Goal: Task Accomplishment & Management: Manage account settings

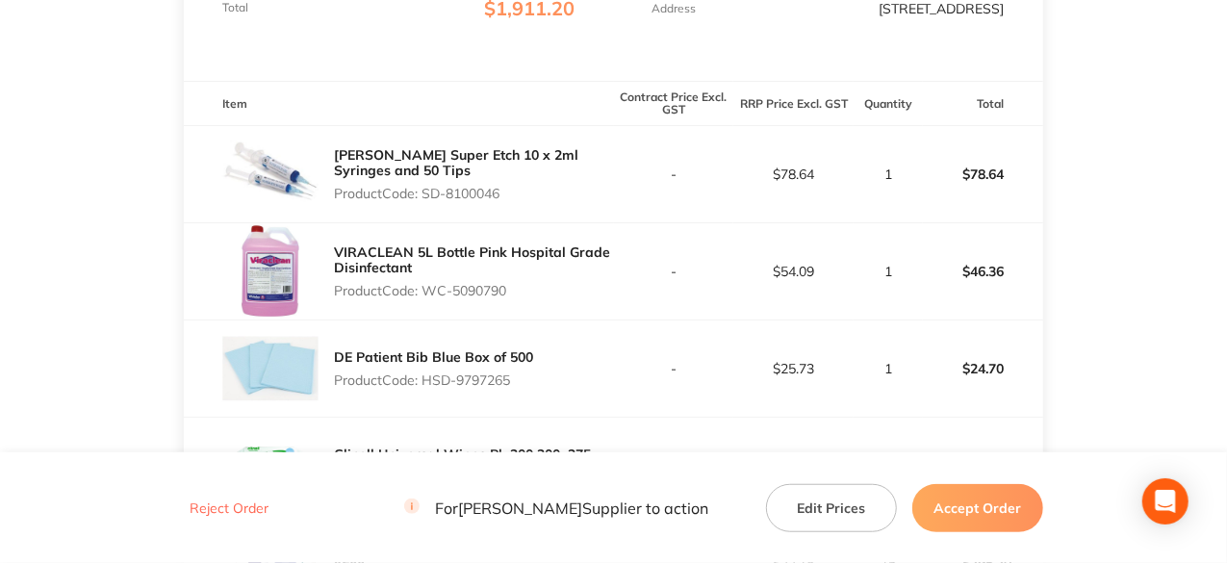
scroll to position [481, 0]
drag, startPoint x: 511, startPoint y: 286, endPoint x: 431, endPoint y: 286, distance: 79.9
click at [431, 286] on p "Product Code: WC-5090790" at bounding box center [473, 289] width 279 height 15
copy p "WC-5090790"
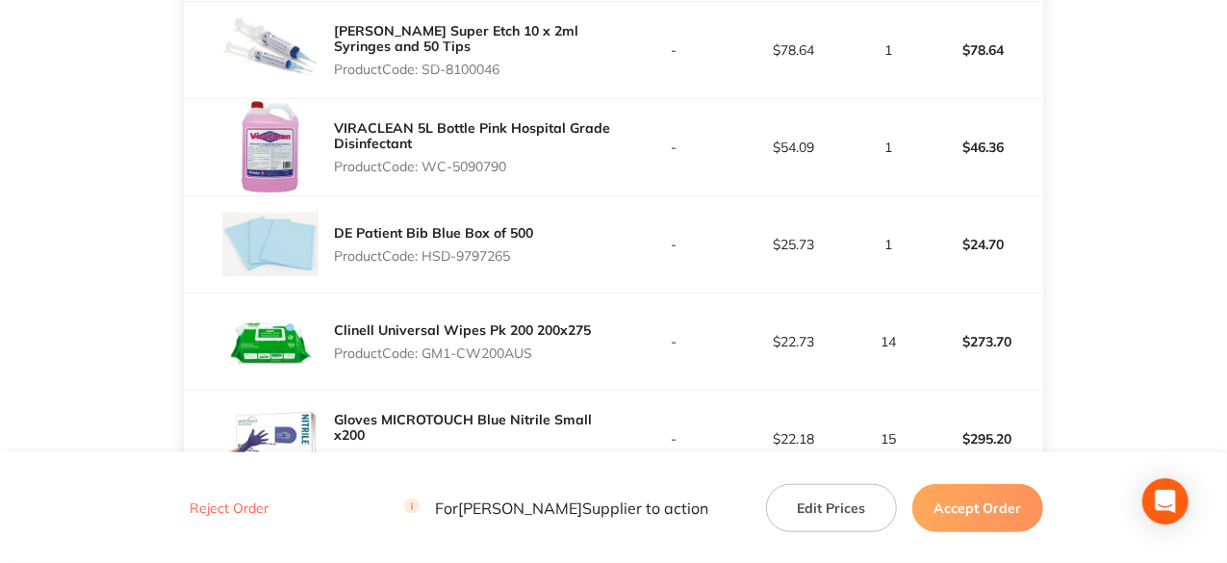
scroll to position [674, 0]
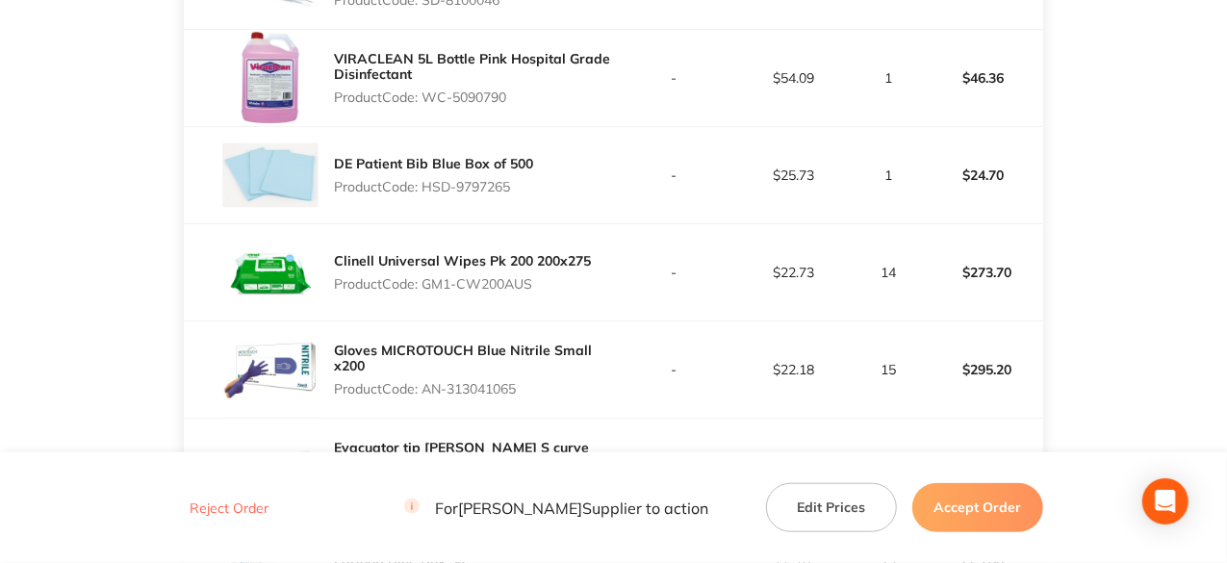
drag, startPoint x: 517, startPoint y: 188, endPoint x: 429, endPoint y: 188, distance: 87.6
click at [429, 188] on p "Product Code: HSD-9797265" at bounding box center [433, 186] width 199 height 15
copy p "HSD-9797265"
drag, startPoint x: 535, startPoint y: 284, endPoint x: 424, endPoint y: 286, distance: 110.7
click at [424, 286] on p "Product Code: GM1-CW200AUS" at bounding box center [462, 283] width 257 height 15
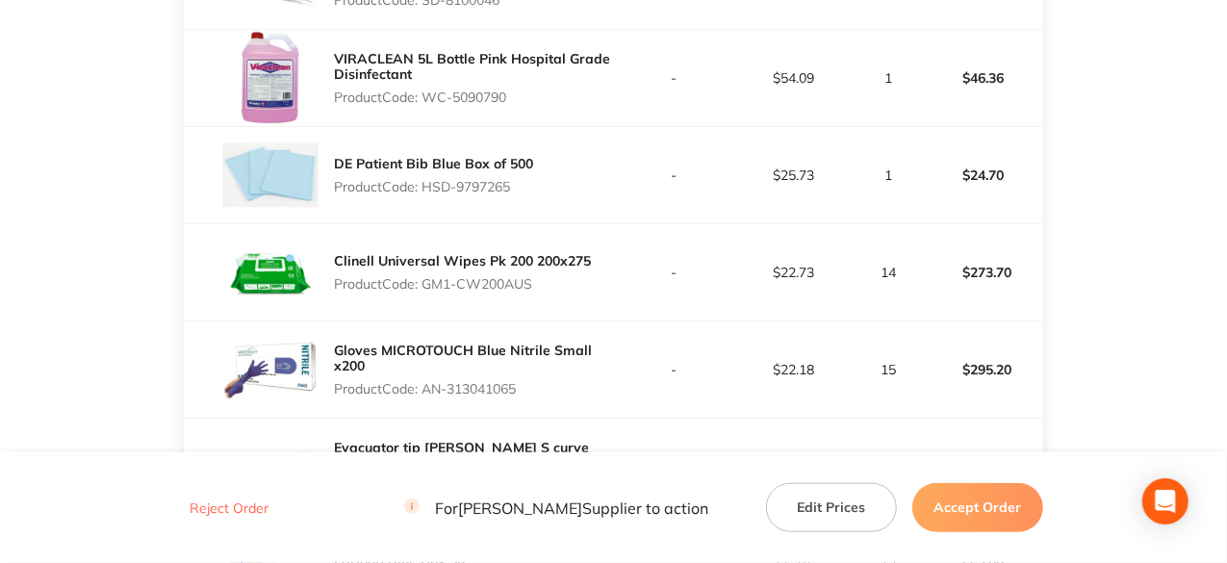
copy p "GM1-CW200AUS"
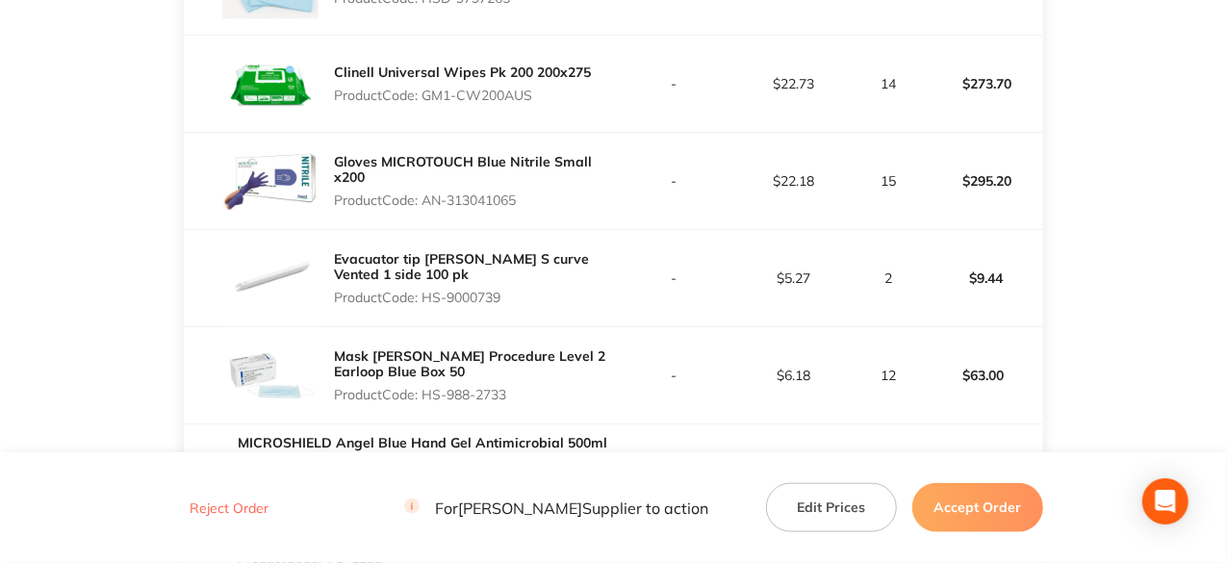
scroll to position [866, 0]
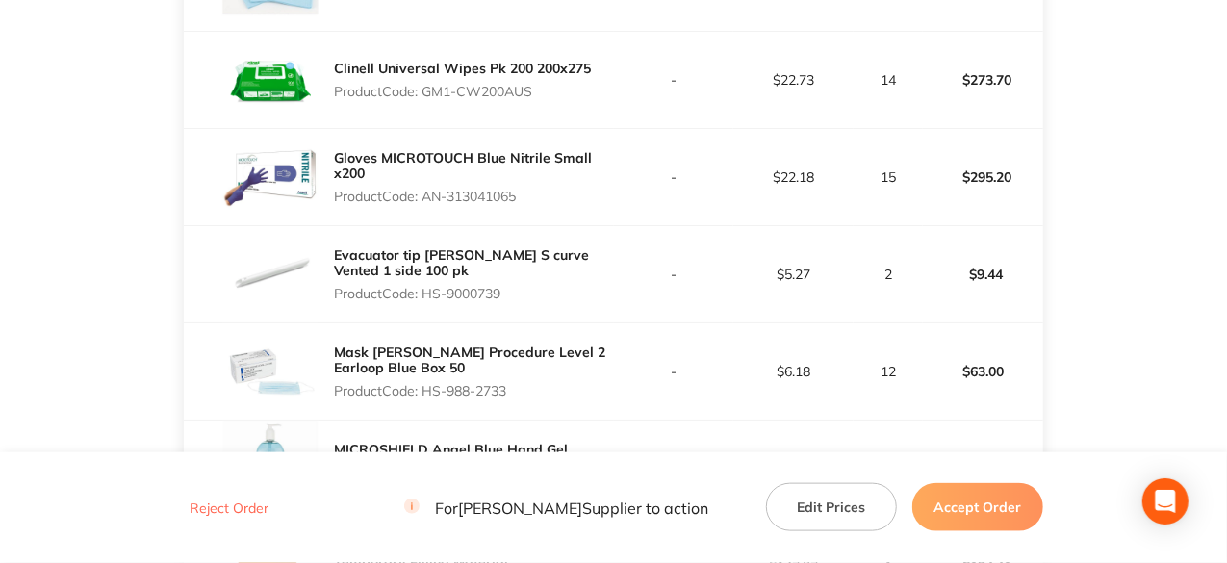
drag, startPoint x: 525, startPoint y: 199, endPoint x: 424, endPoint y: 199, distance: 101.1
click at [424, 199] on p "Product Code: AN-313041065" at bounding box center [473, 196] width 279 height 15
copy p "AN-313041065"
drag, startPoint x: 506, startPoint y: 296, endPoint x: 428, endPoint y: 293, distance: 78.0
click at [428, 293] on p "Product Code: HS-9000739" at bounding box center [473, 293] width 279 height 15
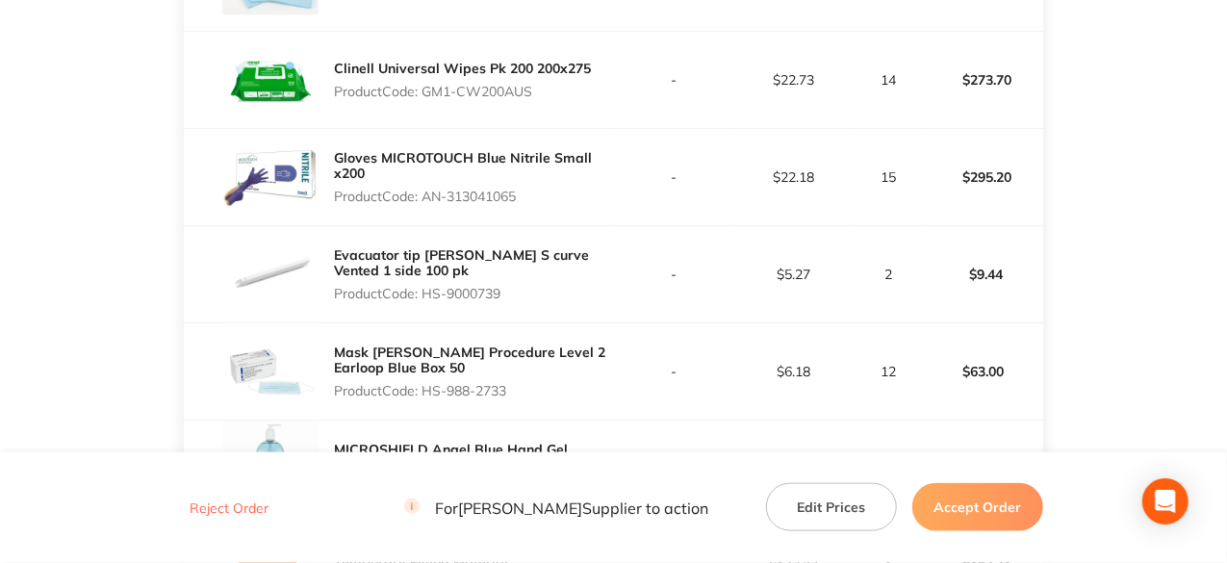
copy p "HS-9000739"
drag, startPoint x: 512, startPoint y: 389, endPoint x: 425, endPoint y: 392, distance: 86.7
click at [425, 392] on p "Product Code: HS-988-2733" at bounding box center [473, 390] width 279 height 15
copy p "HS-988-2733"
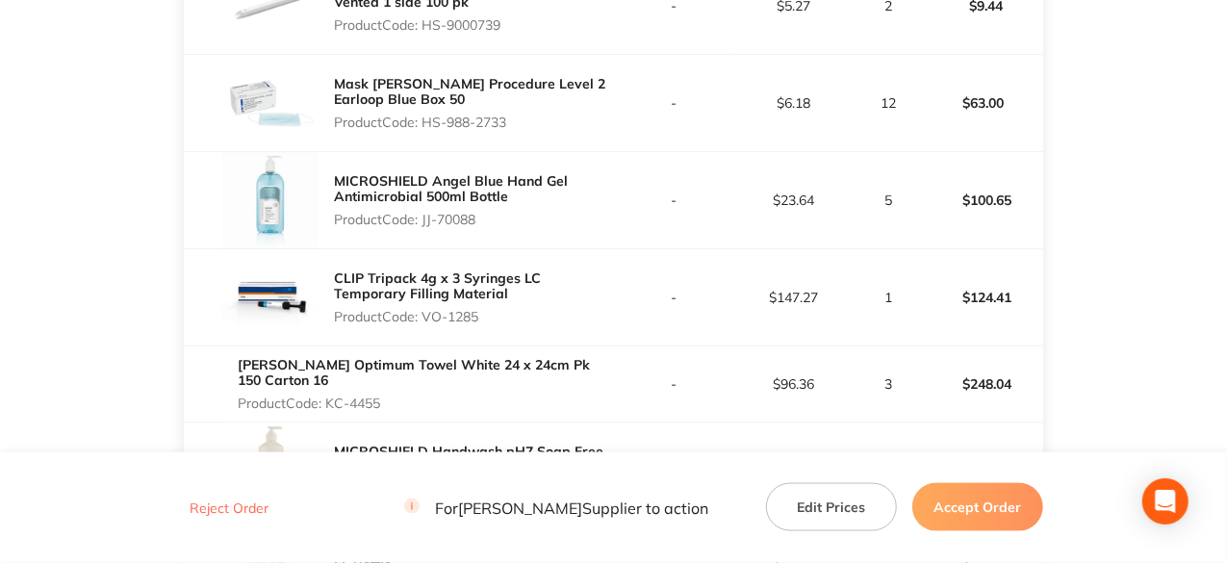
scroll to position [1251, 0]
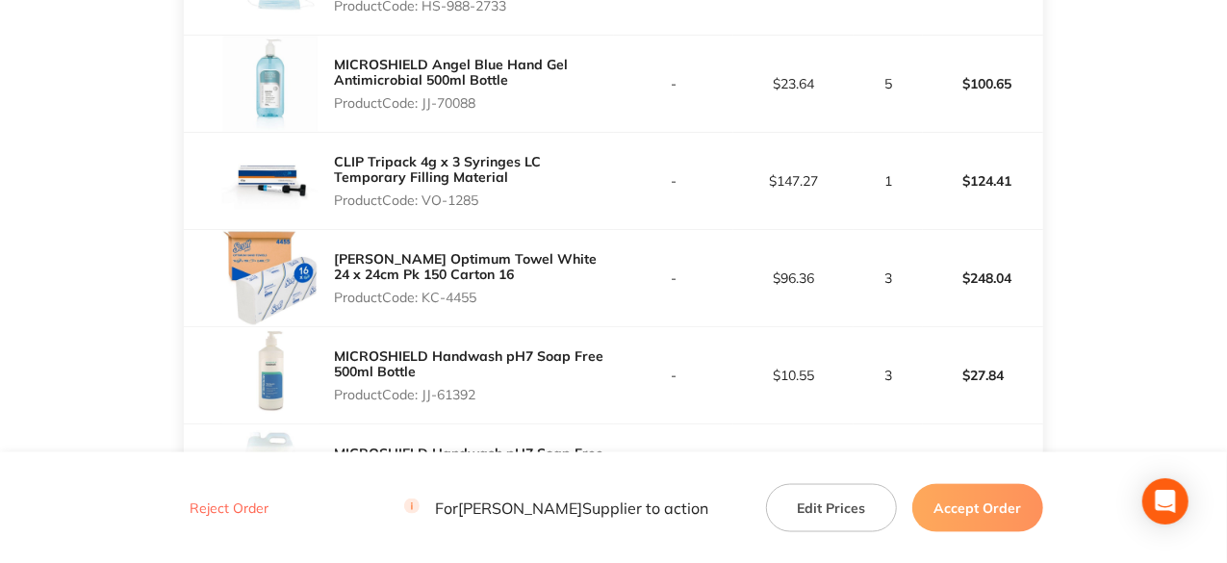
drag, startPoint x: 480, startPoint y: 103, endPoint x: 424, endPoint y: 104, distance: 56.8
click at [424, 104] on p "Product Code: JJ-70088" at bounding box center [473, 102] width 279 height 15
copy p "JJ-70088"
drag, startPoint x: 483, startPoint y: 197, endPoint x: 427, endPoint y: 200, distance: 55.9
click at [427, 200] on p "Product Code: VO-1285" at bounding box center [473, 200] width 279 height 15
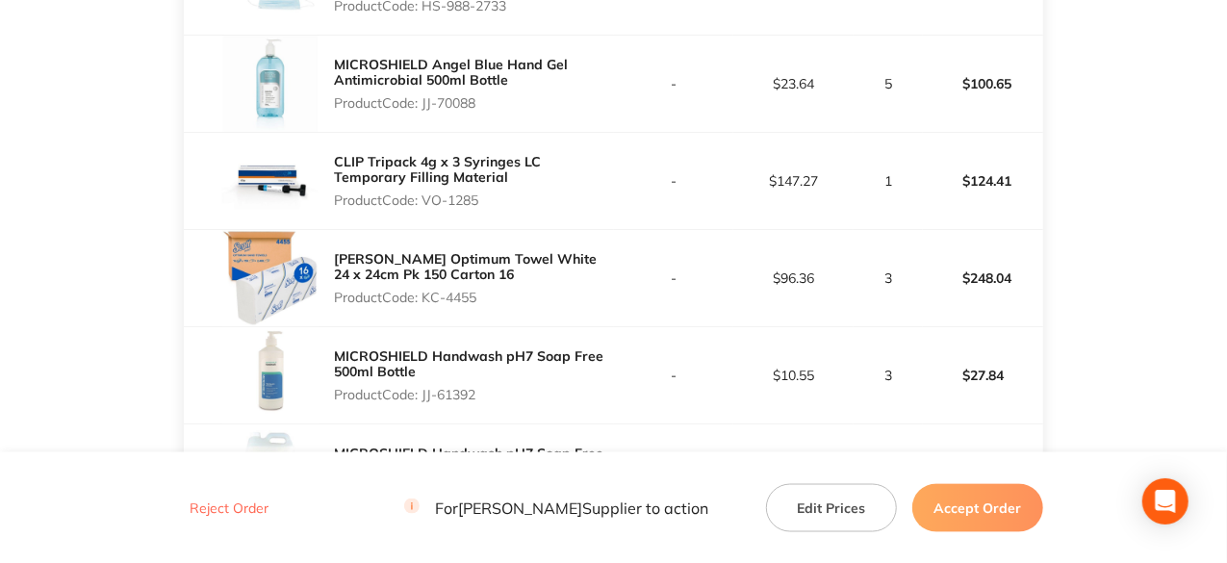
copy p "VO-1285"
drag, startPoint x: 477, startPoint y: 296, endPoint x: 427, endPoint y: 294, distance: 50.1
click at [427, 294] on p "Product Code: KC-4455" at bounding box center [473, 297] width 279 height 15
copy p "KC-4455"
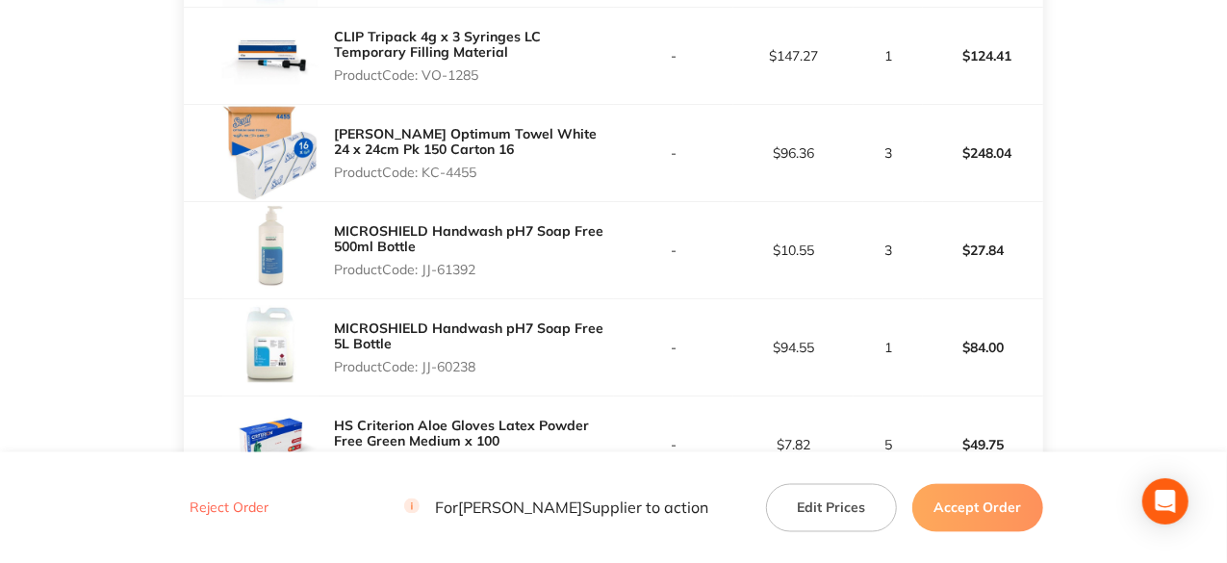
scroll to position [1444, 0]
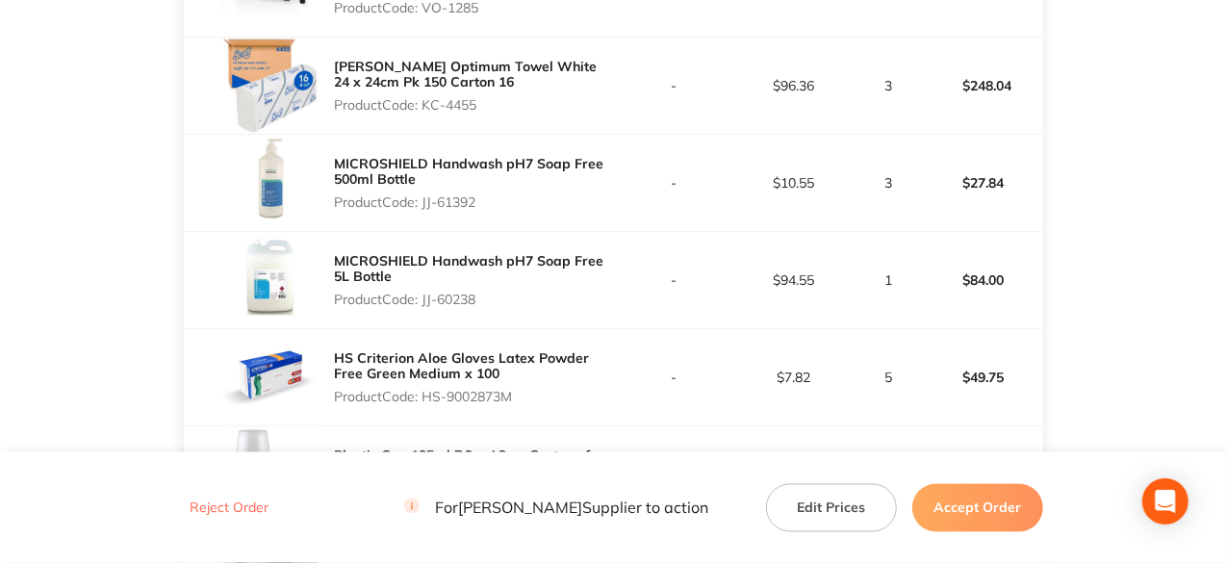
drag, startPoint x: 479, startPoint y: 198, endPoint x: 425, endPoint y: 201, distance: 54.0
click at [425, 201] on p "Product Code: JJ-61392" at bounding box center [473, 201] width 279 height 15
copy p "JJ-61392"
drag, startPoint x: 479, startPoint y: 296, endPoint x: 425, endPoint y: 298, distance: 53.9
click at [425, 298] on p "Product Code: JJ-60238" at bounding box center [473, 299] width 279 height 15
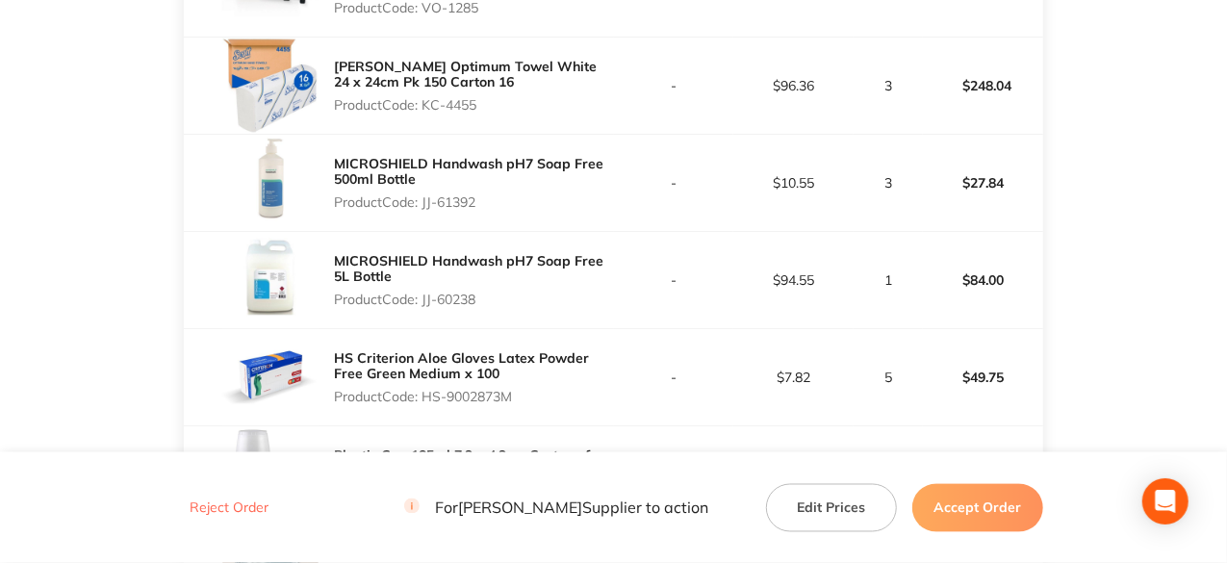
scroll to position [1636, 0]
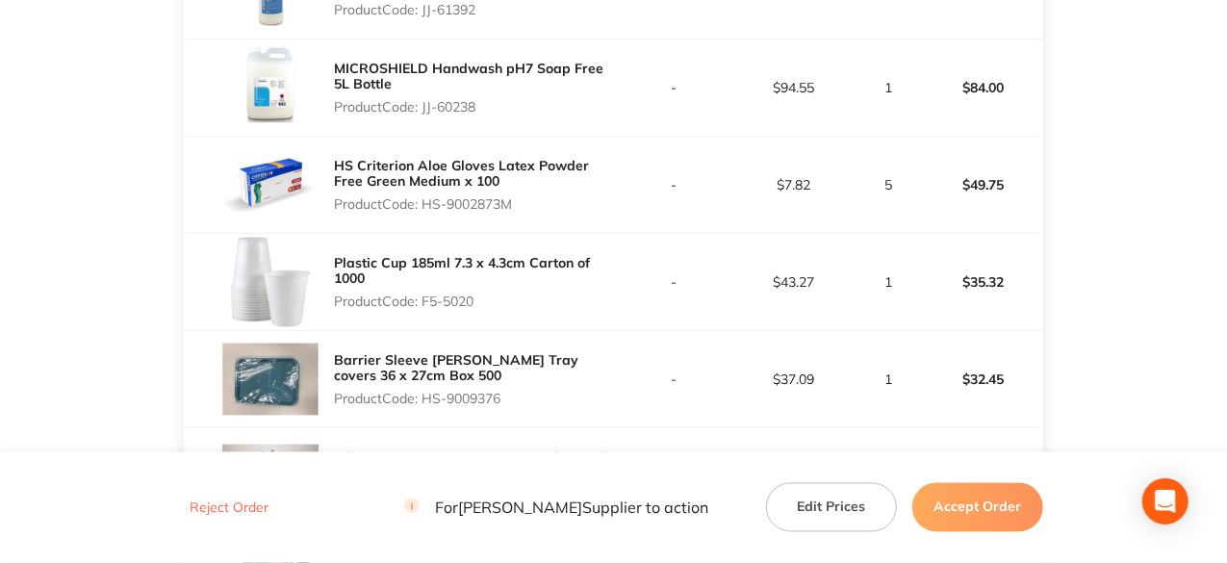
drag, startPoint x: 518, startPoint y: 199, endPoint x: 429, endPoint y: 205, distance: 88.7
click at [429, 205] on p "Product Code: HS-9002873M" at bounding box center [473, 203] width 279 height 15
drag, startPoint x: 480, startPoint y: 296, endPoint x: 427, endPoint y: 303, distance: 53.5
click at [427, 303] on p "Product Code: F5-5020" at bounding box center [473, 301] width 279 height 15
drag, startPoint x: 506, startPoint y: 391, endPoint x: 424, endPoint y: 395, distance: 82.9
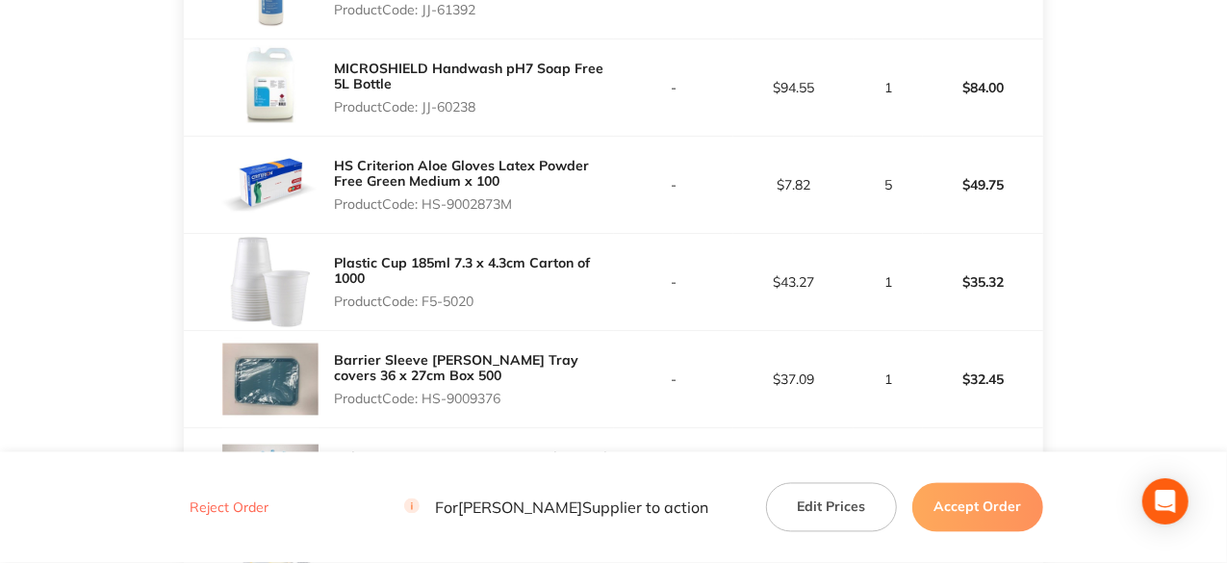
click at [424, 395] on p "Product Code: HS-9009376" at bounding box center [473, 398] width 279 height 15
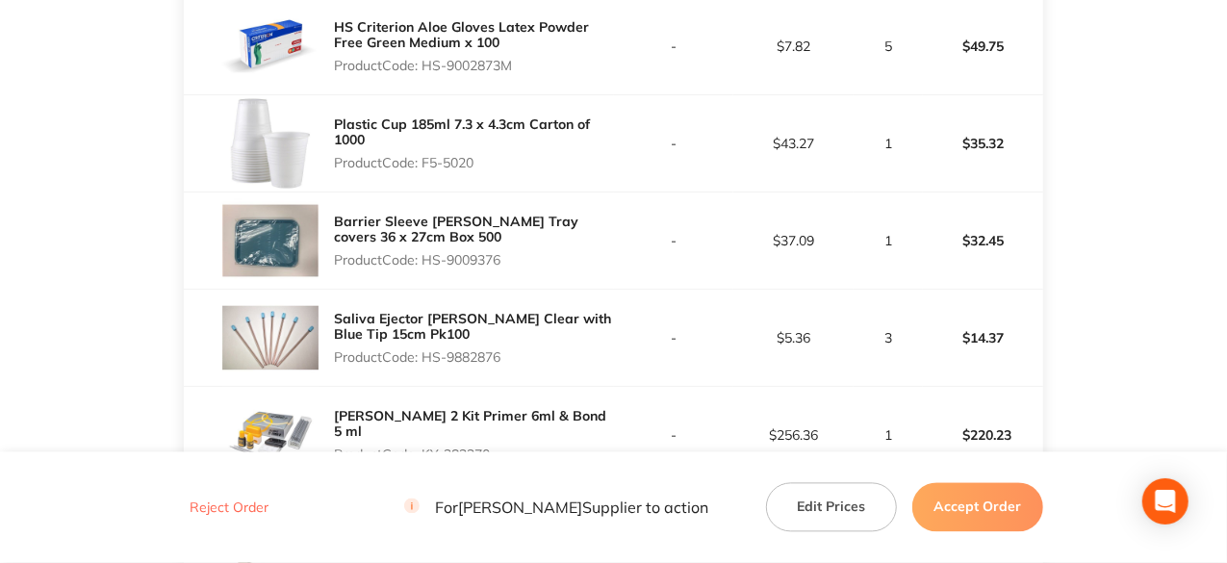
scroll to position [1829, 0]
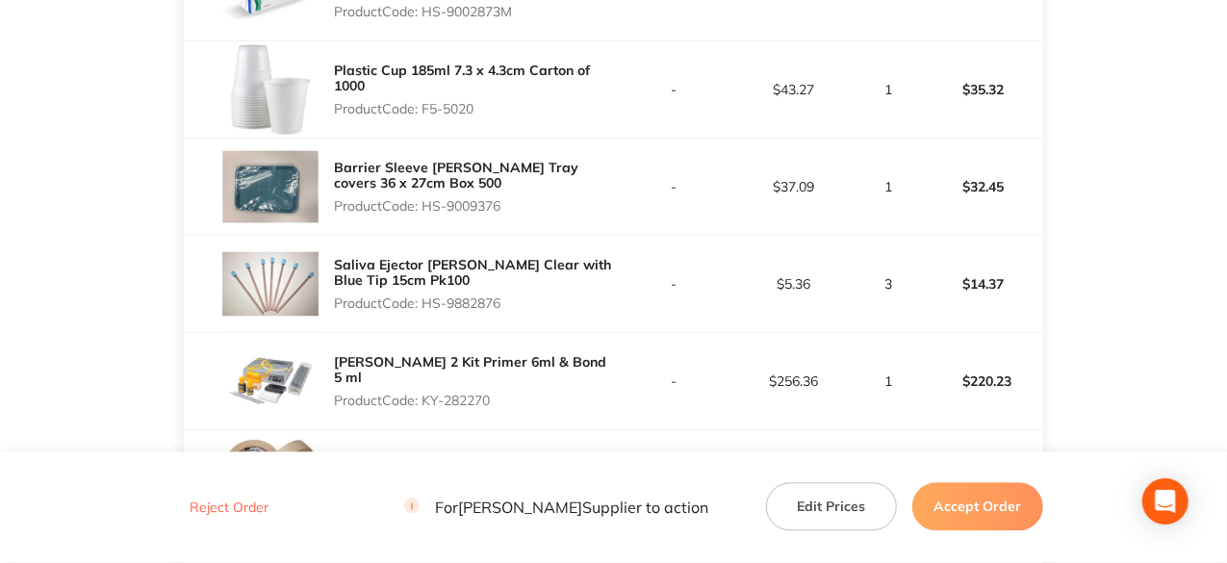
drag, startPoint x: 505, startPoint y: 300, endPoint x: 429, endPoint y: 299, distance: 76.0
click at [429, 299] on p "Product Code: HS-9882876" at bounding box center [473, 303] width 279 height 15
drag, startPoint x: 493, startPoint y: 390, endPoint x: 424, endPoint y: 390, distance: 69.3
click at [424, 393] on p "Product Code: KY-282270" at bounding box center [473, 400] width 279 height 15
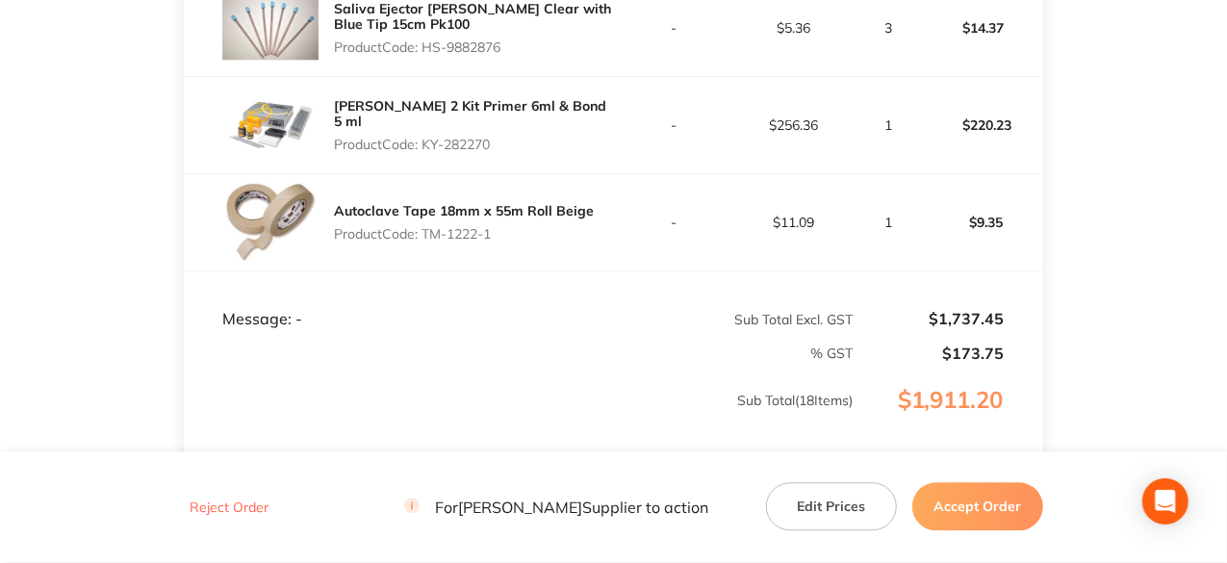
scroll to position [2214, 0]
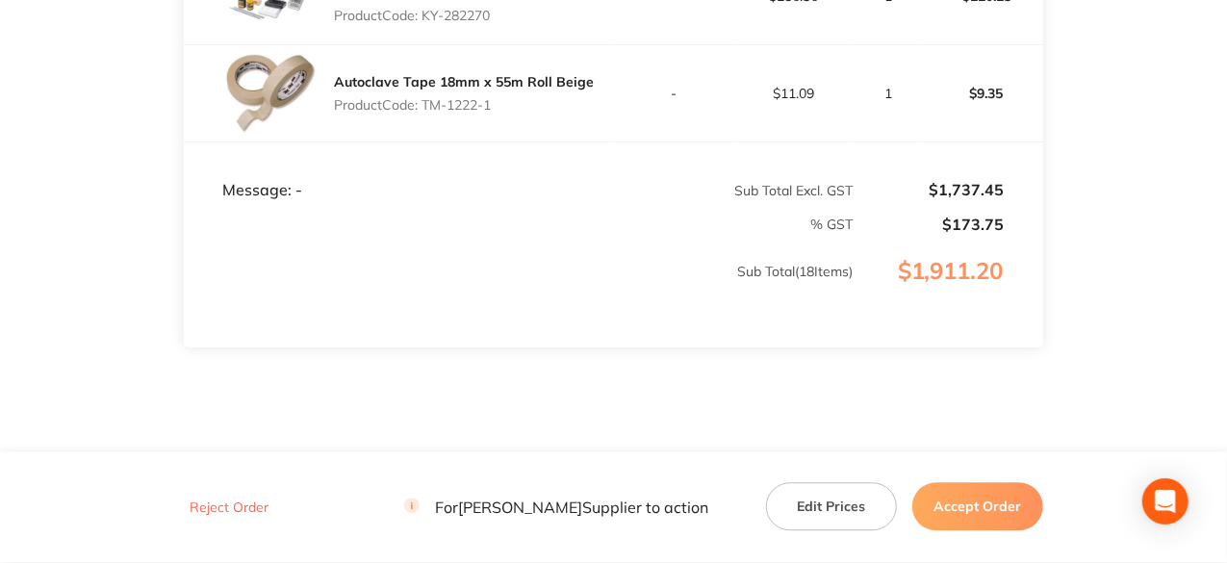
drag, startPoint x: 497, startPoint y: 100, endPoint x: 428, endPoint y: 102, distance: 68.4
click at [428, 102] on p "Product Code: TM-1222-1" at bounding box center [464, 104] width 260 height 15
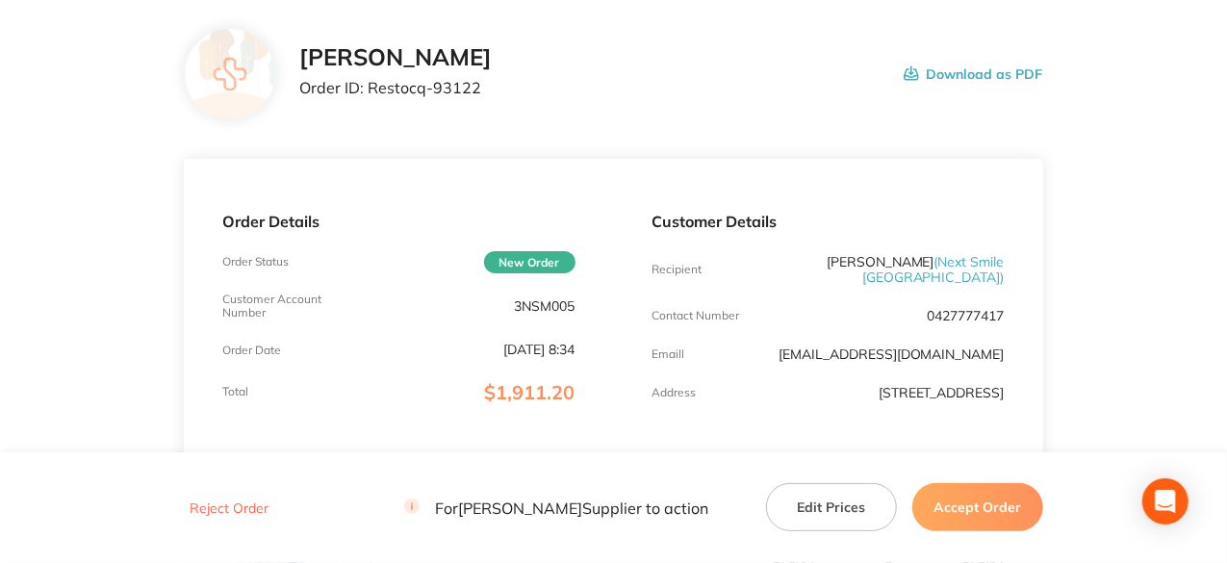
scroll to position [0, 0]
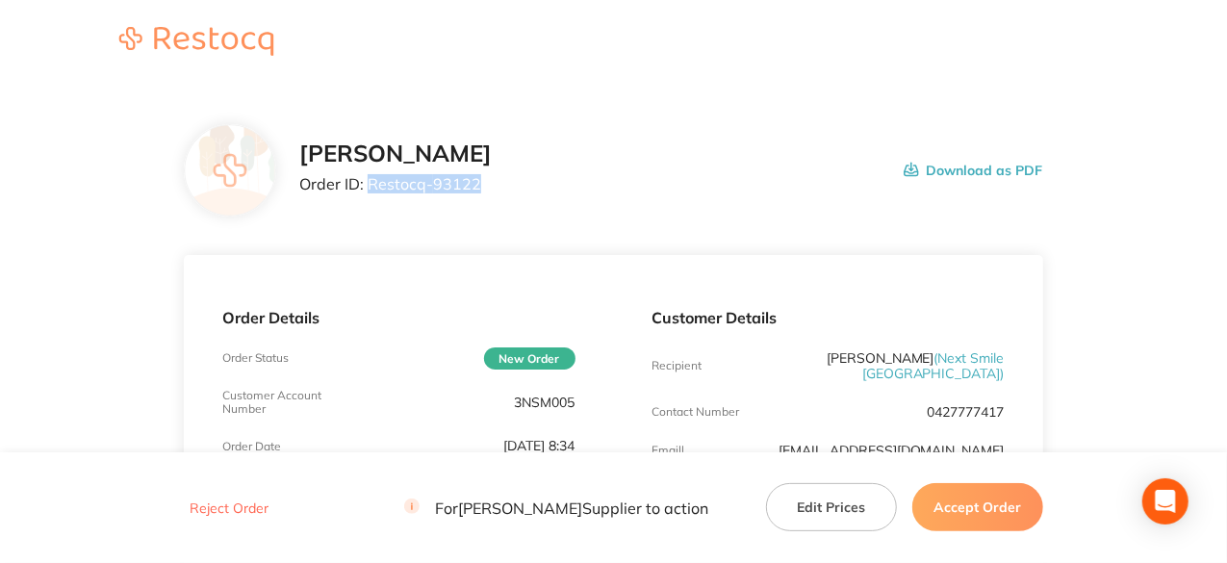
drag, startPoint x: 477, startPoint y: 183, endPoint x: 388, endPoint y: 187, distance: 89.6
click at [372, 187] on p "Order ID: Restocq- 93122" at bounding box center [395, 183] width 193 height 17
click at [1003, 506] on button "Accept Order" at bounding box center [978, 507] width 131 height 48
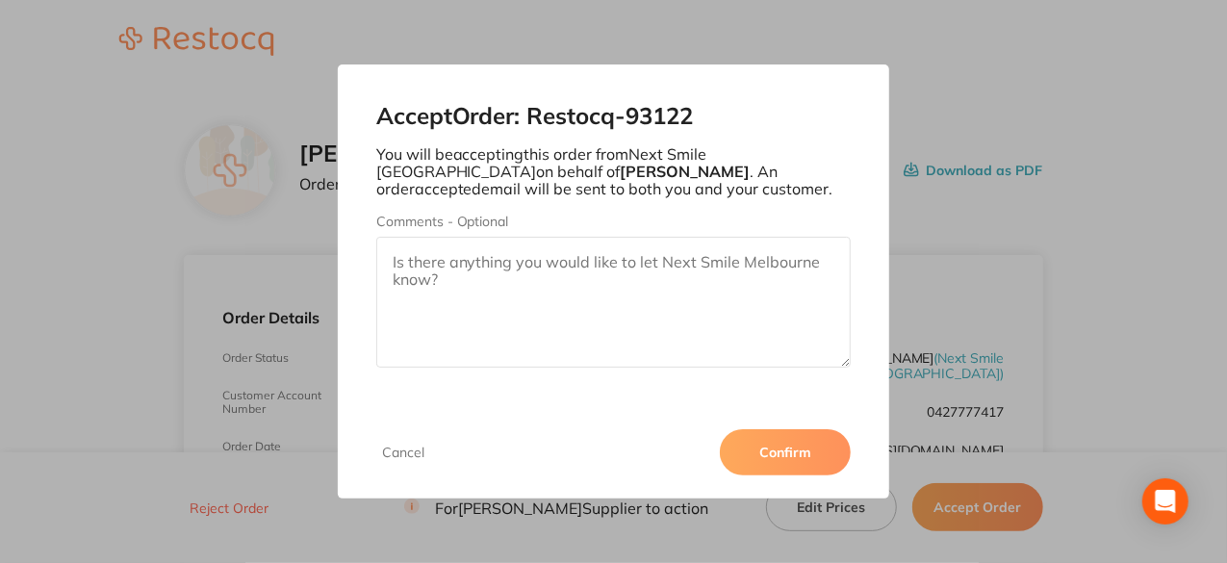
click at [768, 447] on button "Confirm" at bounding box center [785, 452] width 131 height 46
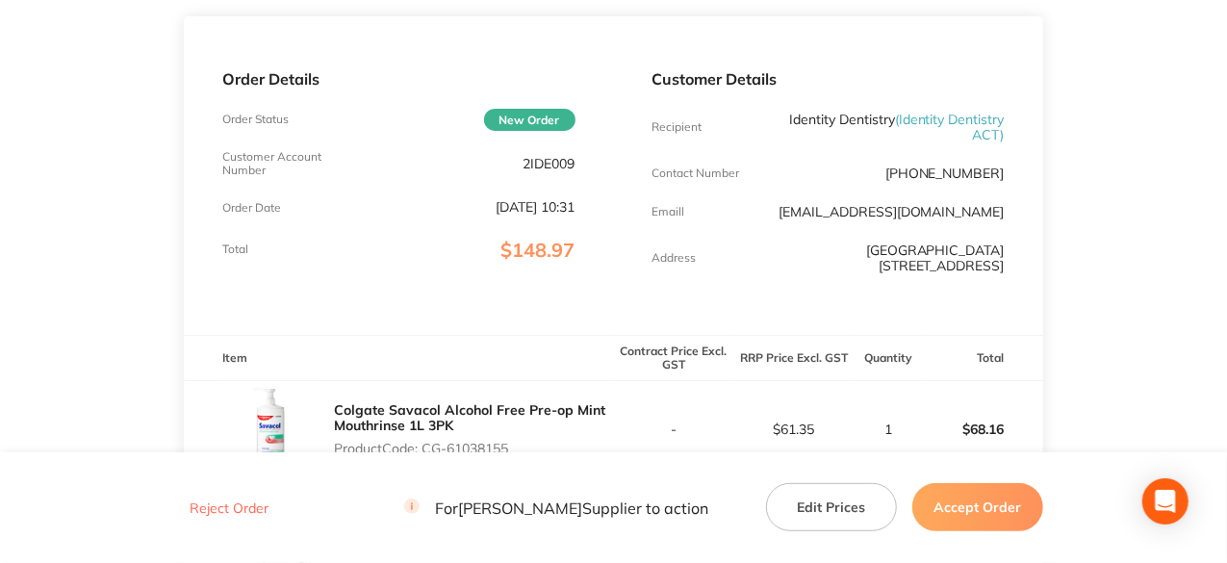
scroll to position [527, 0]
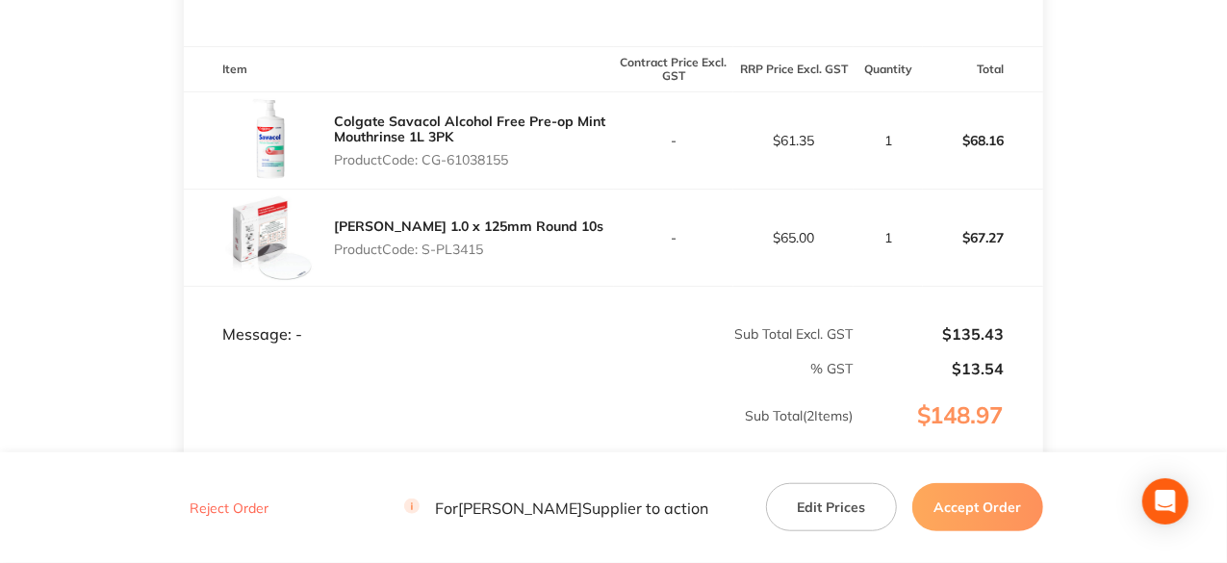
drag, startPoint x: 513, startPoint y: 163, endPoint x: 426, endPoint y: 163, distance: 86.6
click at [426, 163] on p "Product Code: CG-61038155" at bounding box center [473, 159] width 279 height 15
copy p "CG-61038155"
drag, startPoint x: 483, startPoint y: 247, endPoint x: 425, endPoint y: 245, distance: 57.8
click at [425, 245] on p "Product Code: S-PL3415" at bounding box center [469, 249] width 270 height 15
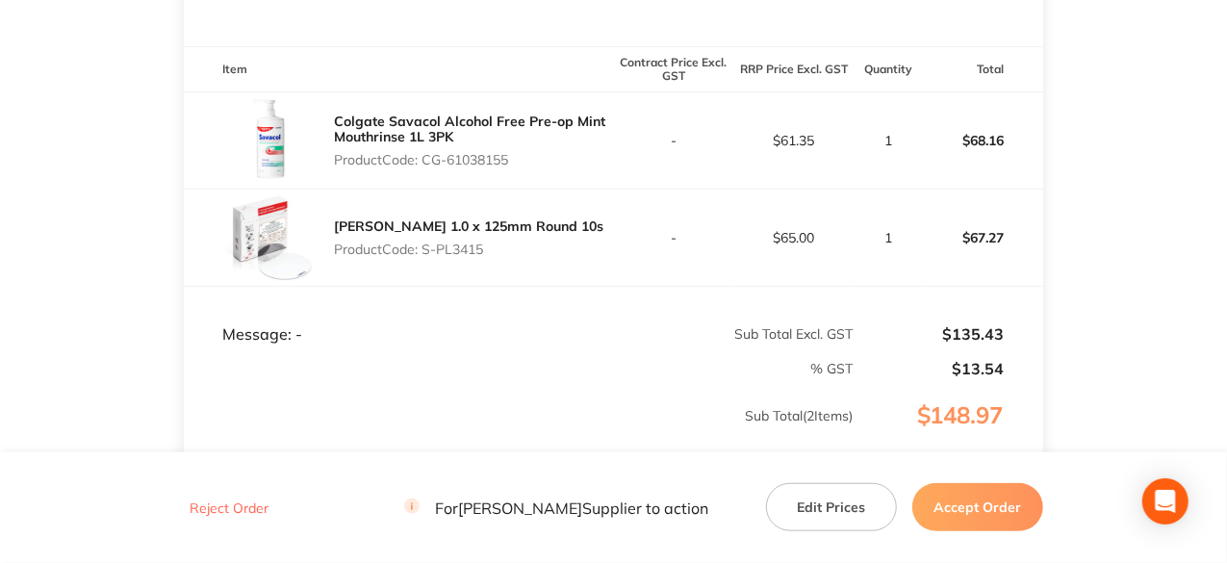
copy p "S-PL3415"
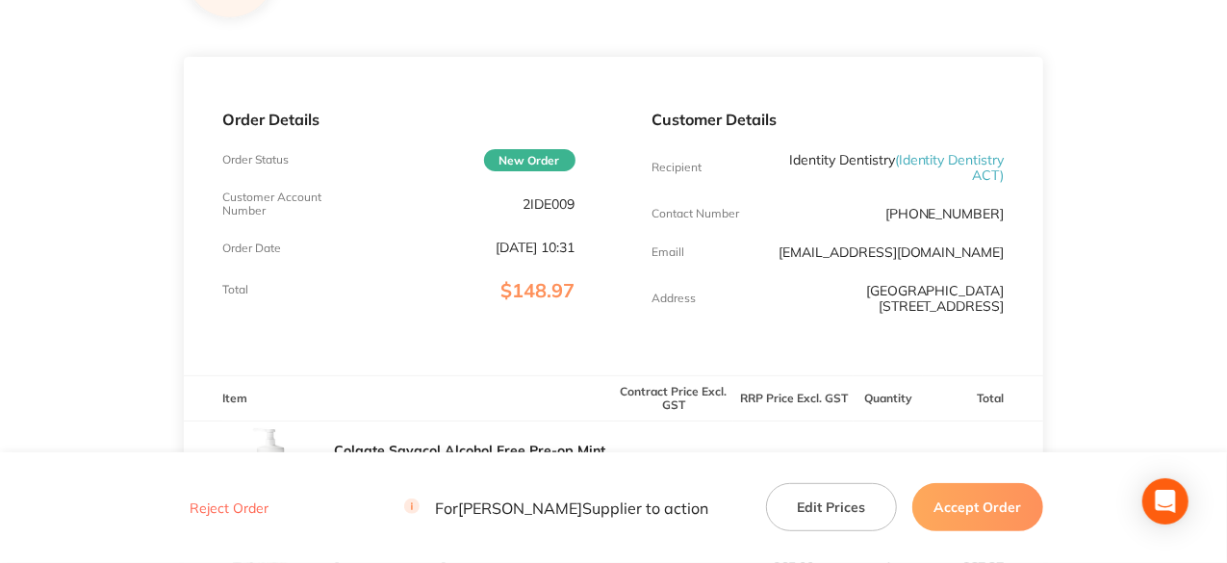
scroll to position [0, 0]
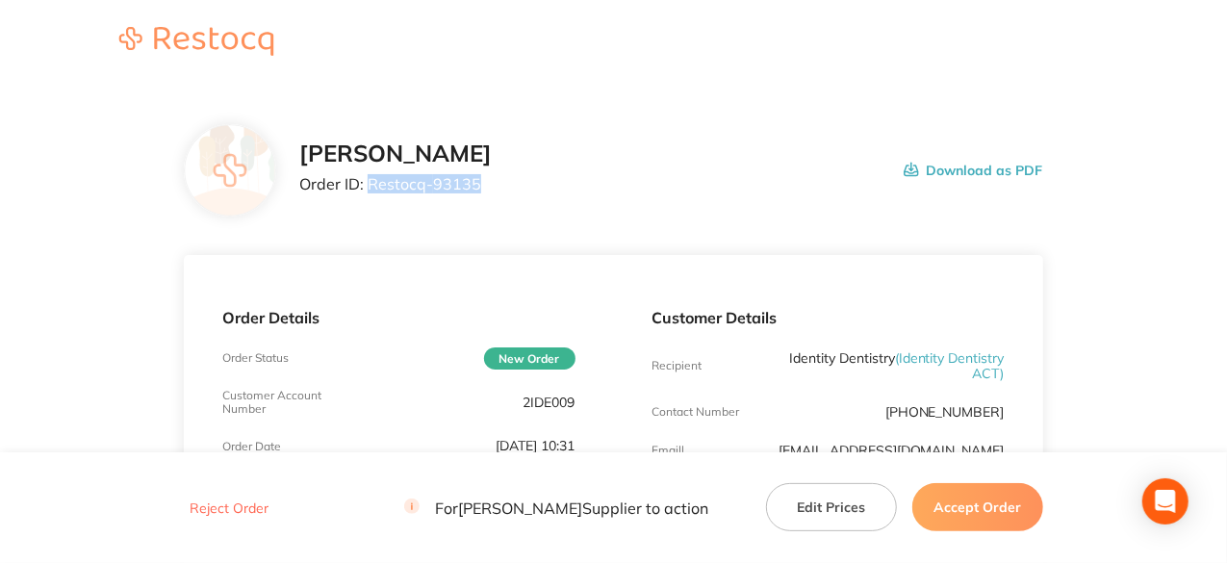
drag, startPoint x: 476, startPoint y: 185, endPoint x: 372, endPoint y: 185, distance: 104.9
click at [372, 185] on p "Order ID: Restocq- 93135" at bounding box center [395, 183] width 193 height 17
copy p "Restocq- 93135"
click at [962, 498] on button "Accept Order" at bounding box center [978, 507] width 131 height 48
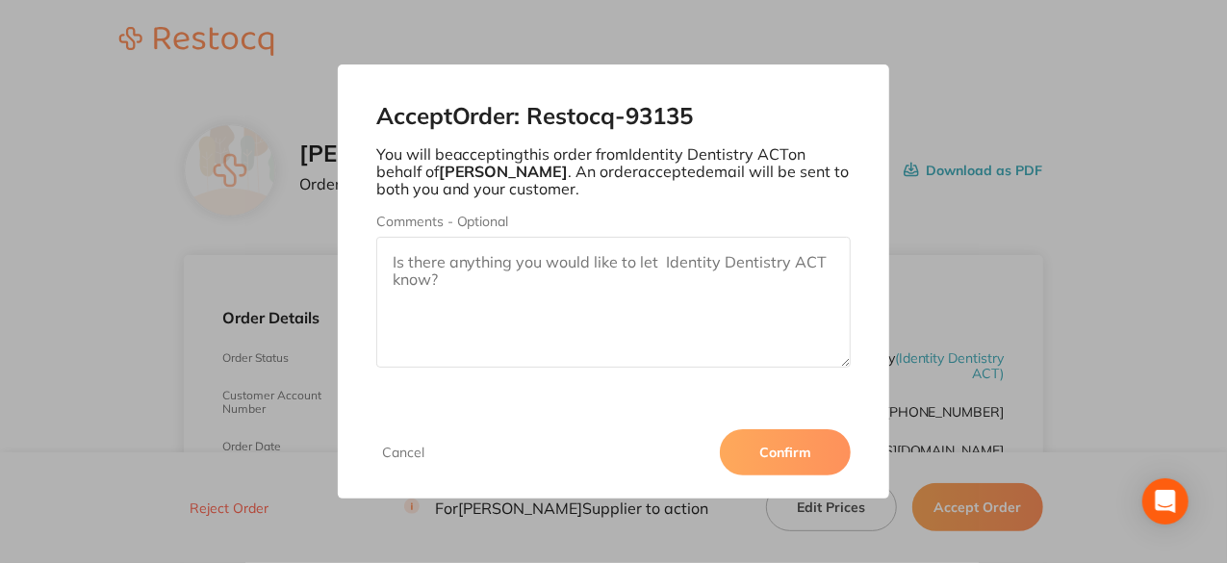
click at [784, 459] on button "Confirm" at bounding box center [785, 452] width 131 height 46
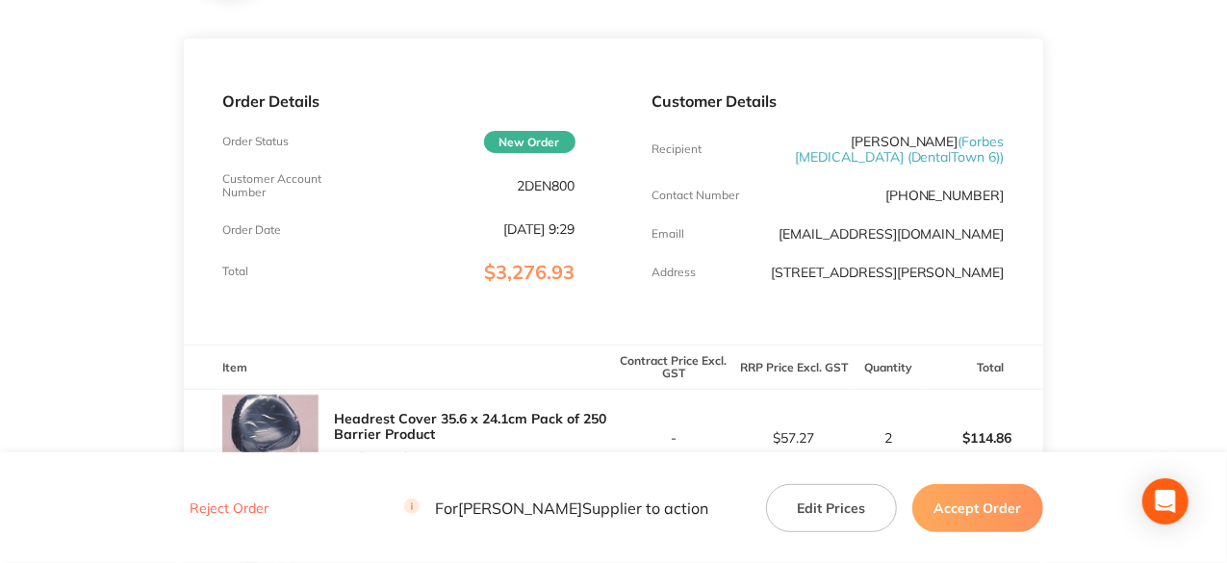
scroll to position [385, 0]
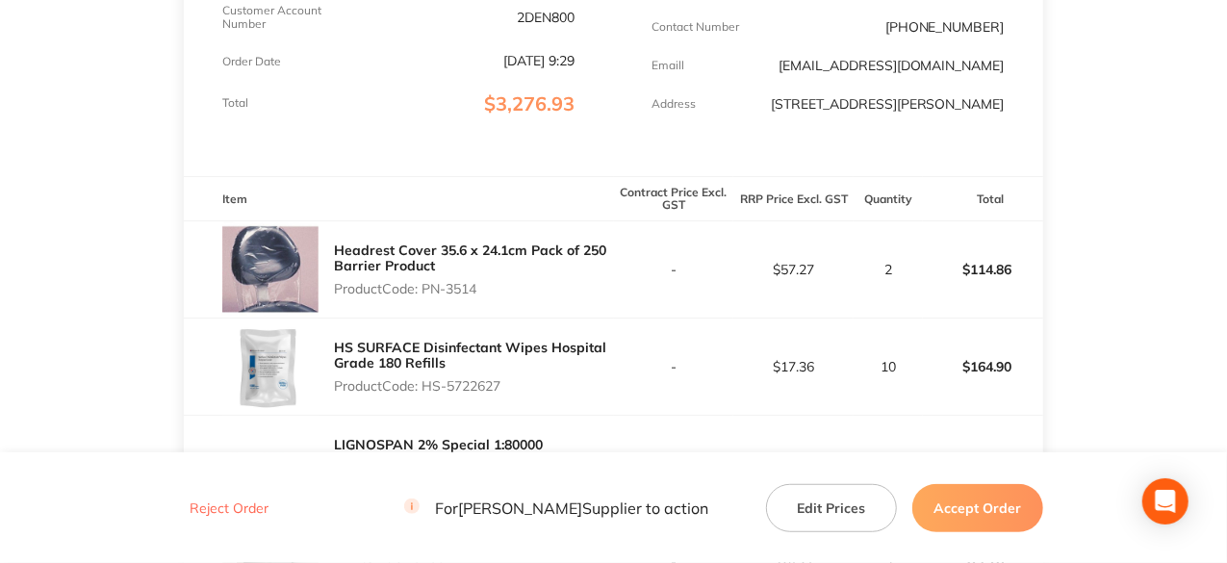
drag, startPoint x: 483, startPoint y: 288, endPoint x: 424, endPoint y: 295, distance: 60.1
click at [424, 295] on p "Product Code: PN-3514" at bounding box center [473, 288] width 279 height 15
copy p "PN-3514"
drag, startPoint x: 506, startPoint y: 391, endPoint x: 429, endPoint y: 387, distance: 77.1
click at [429, 387] on p "Product Code: HS-5722627" at bounding box center [473, 385] width 279 height 15
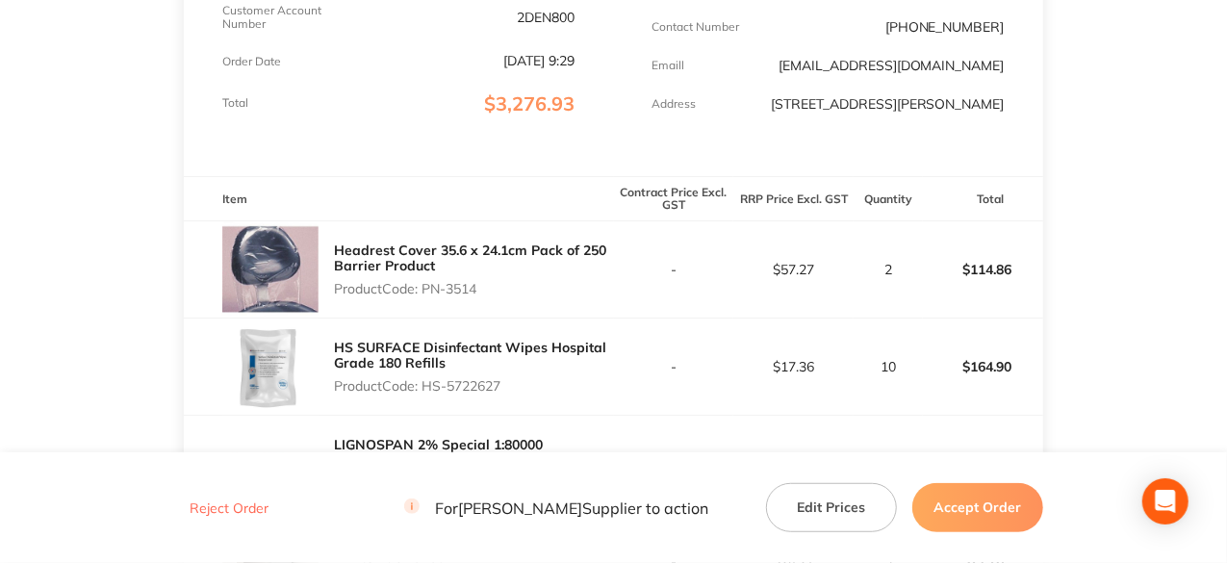
copy p "HS-5722627"
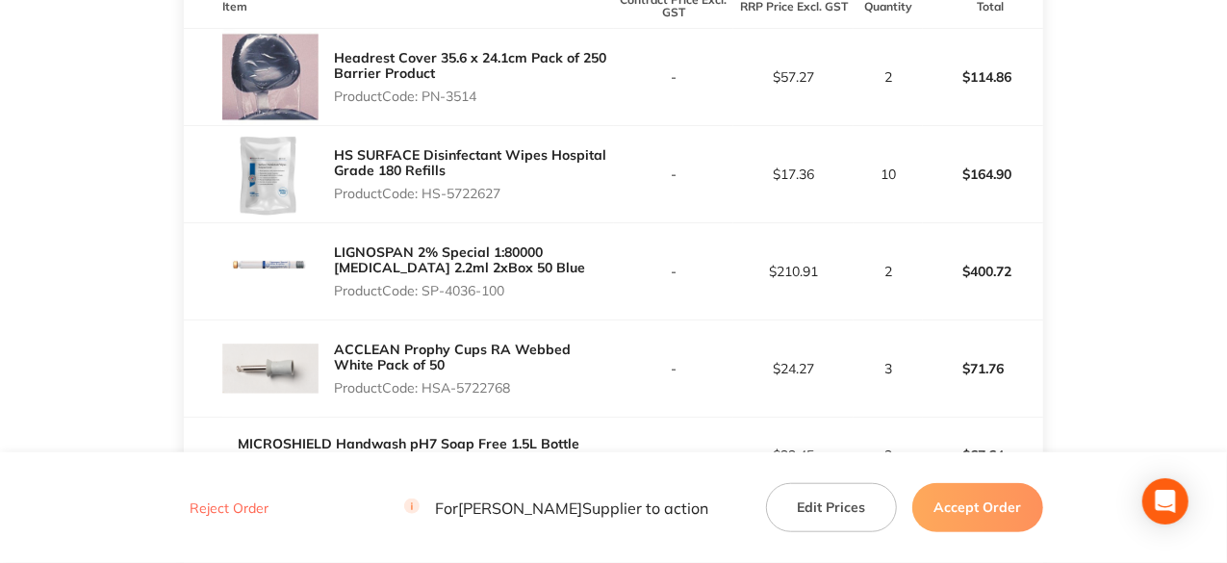
scroll to position [674, 0]
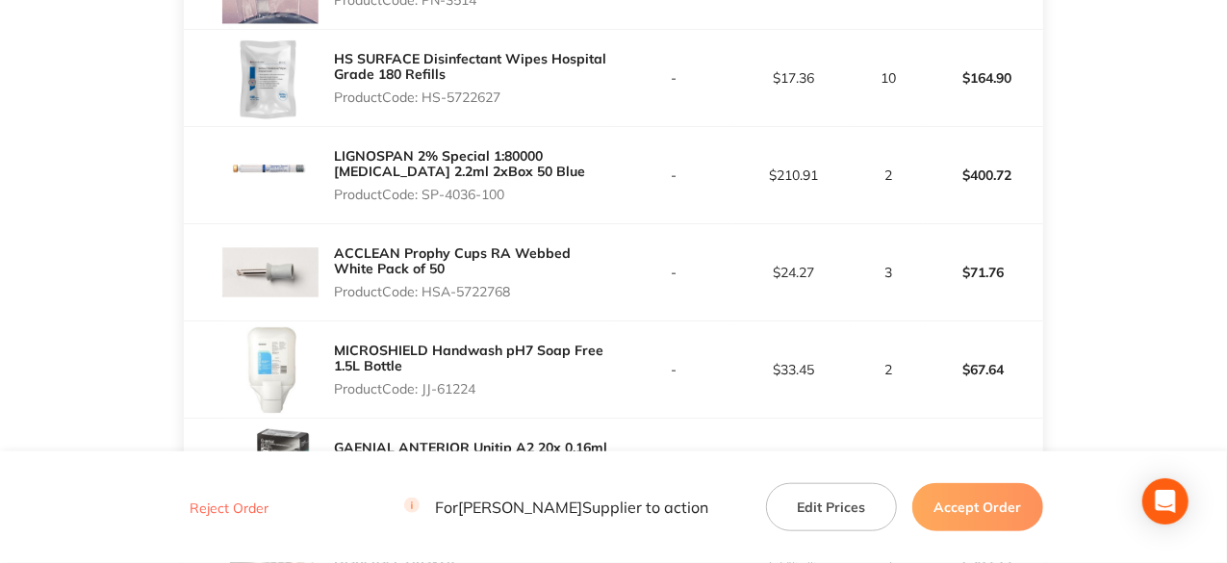
drag, startPoint x: 510, startPoint y: 195, endPoint x: 426, endPoint y: 196, distance: 83.7
click at [426, 196] on p "Product Code: SP-4036-100" at bounding box center [473, 194] width 279 height 15
copy p "SP-4036-100"
drag, startPoint x: 516, startPoint y: 288, endPoint x: 429, endPoint y: 292, distance: 86.7
click at [429, 292] on p "Product Code: HSA-5722768" at bounding box center [473, 291] width 279 height 15
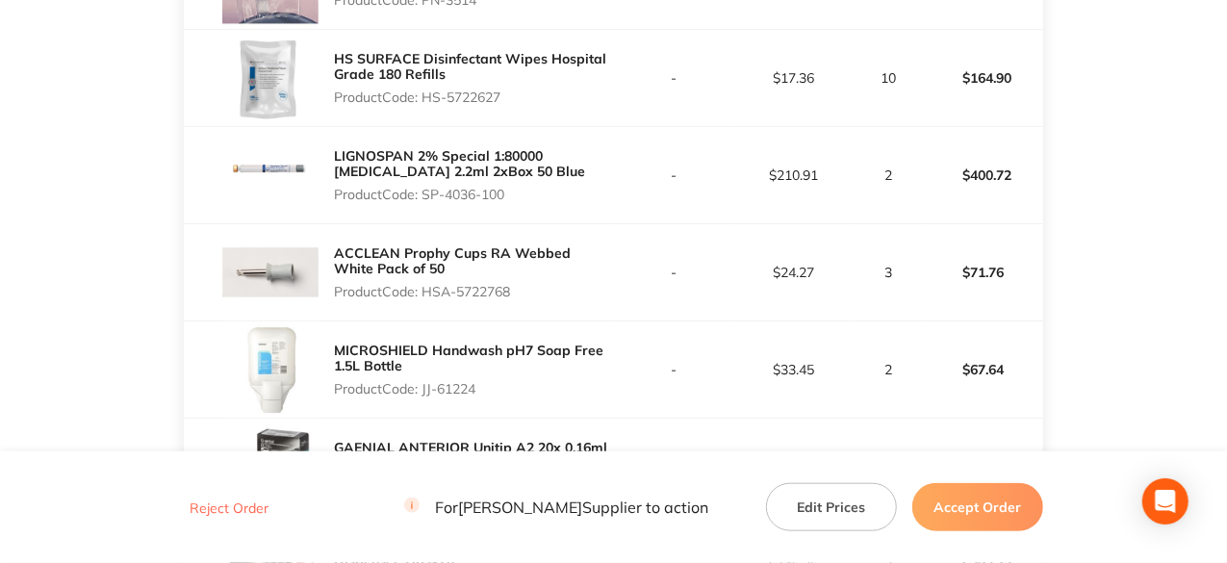
copy p "HSA-5722768"
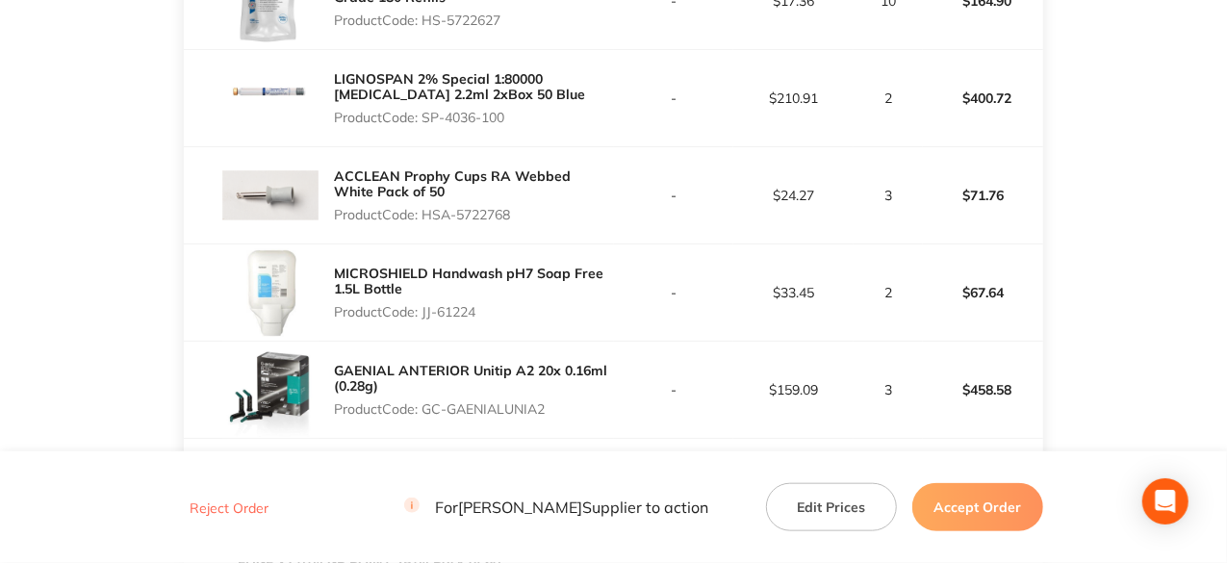
scroll to position [866, 0]
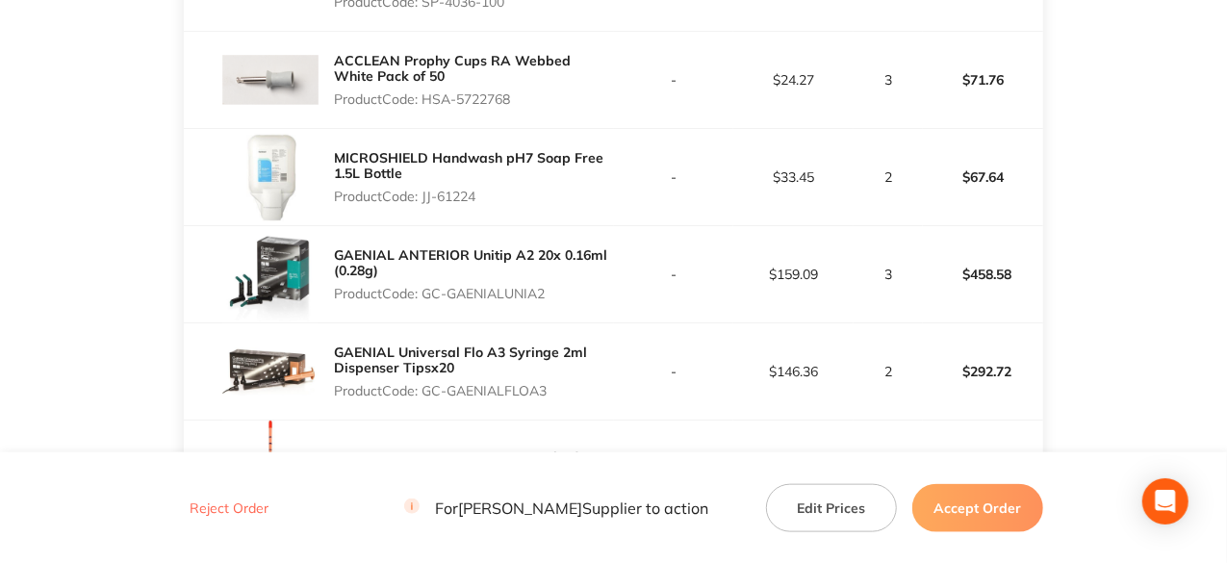
drag, startPoint x: 478, startPoint y: 199, endPoint x: 425, endPoint y: 195, distance: 53.1
click at [425, 195] on p "Product Code: JJ-61224" at bounding box center [473, 196] width 279 height 15
copy p "JJ-61224"
drag, startPoint x: 548, startPoint y: 294, endPoint x: 429, endPoint y: 294, distance: 118.4
click at [429, 294] on p "Product Code: GC-GAENIALUNIA2" at bounding box center [473, 293] width 279 height 15
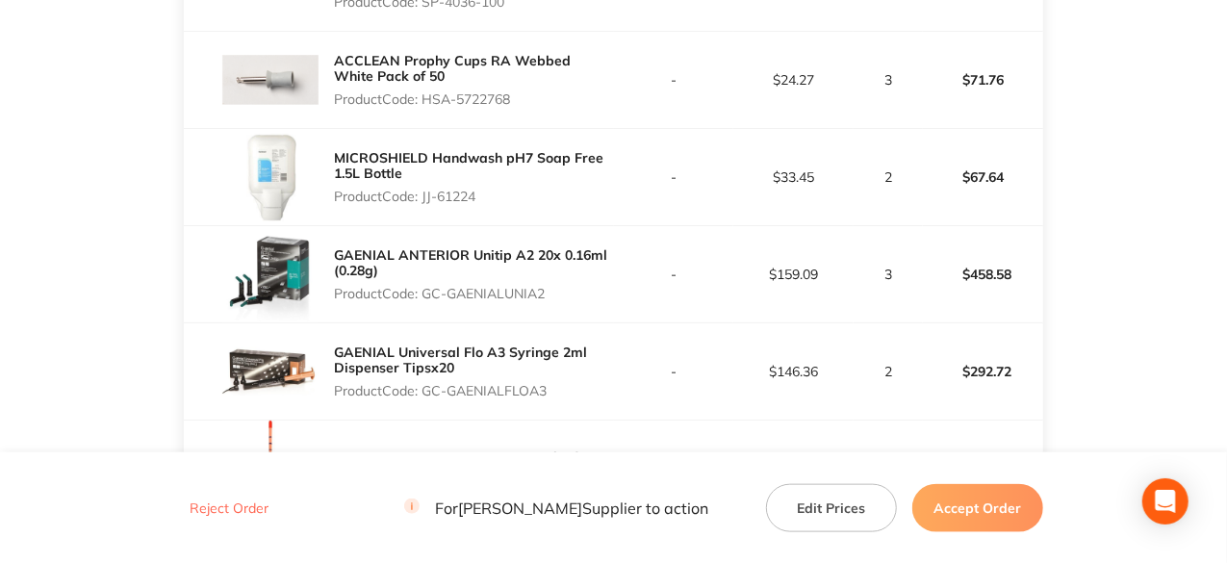
copy p "GC-GAENIALUNIA2"
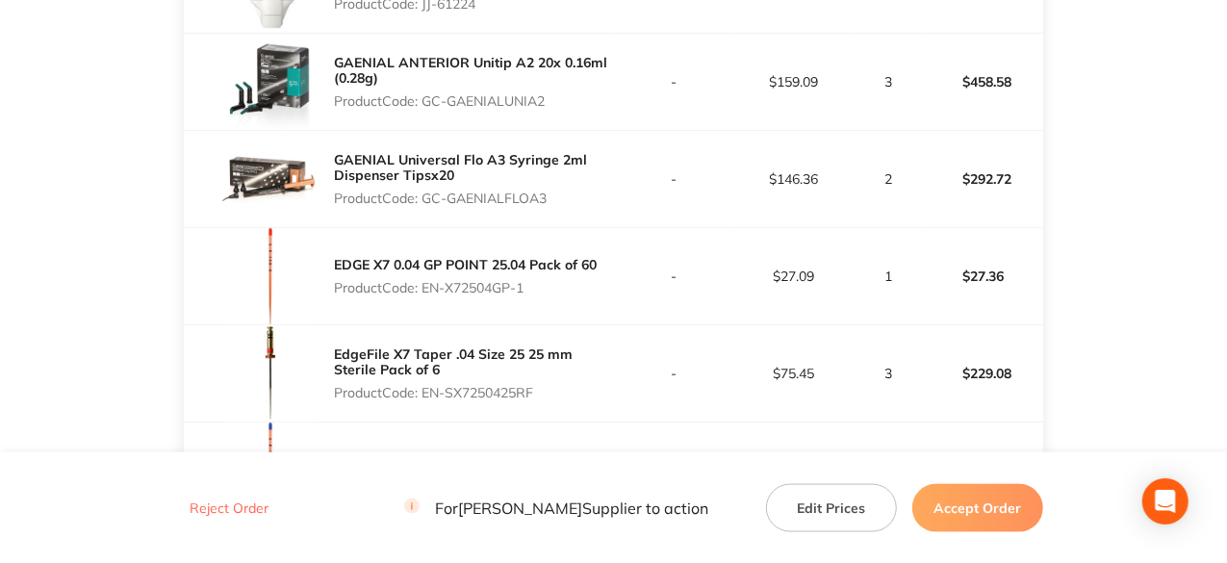
drag, startPoint x: 550, startPoint y: 195, endPoint x: 427, endPoint y: 200, distance: 122.3
click at [427, 200] on p "Product Code: GC-GAENIALFLOA3" at bounding box center [473, 198] width 279 height 15
copy p "GC-GAENIALFLOA3"
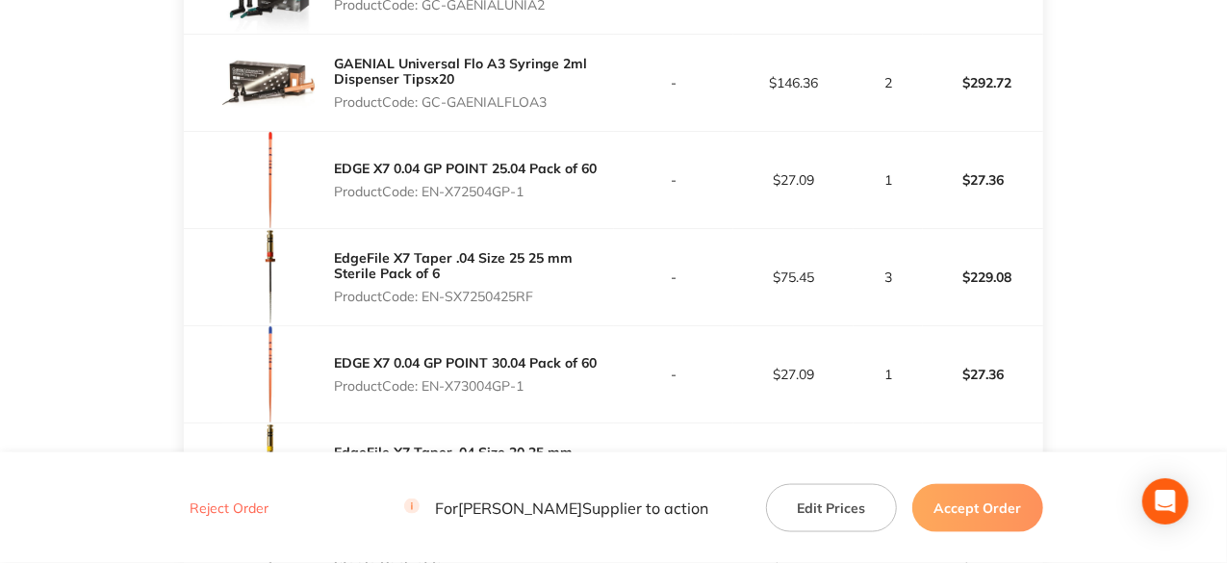
drag, startPoint x: 529, startPoint y: 193, endPoint x: 425, endPoint y: 193, distance: 104.0
click at [425, 193] on p "Product Code: EN-X72504GP-1" at bounding box center [465, 191] width 263 height 15
copy p "EN-X72504GP-1"
drag, startPoint x: 539, startPoint y: 293, endPoint x: 426, endPoint y: 296, distance: 112.7
click at [426, 296] on p "Product Code: EN-SX7250425RF" at bounding box center [473, 296] width 279 height 15
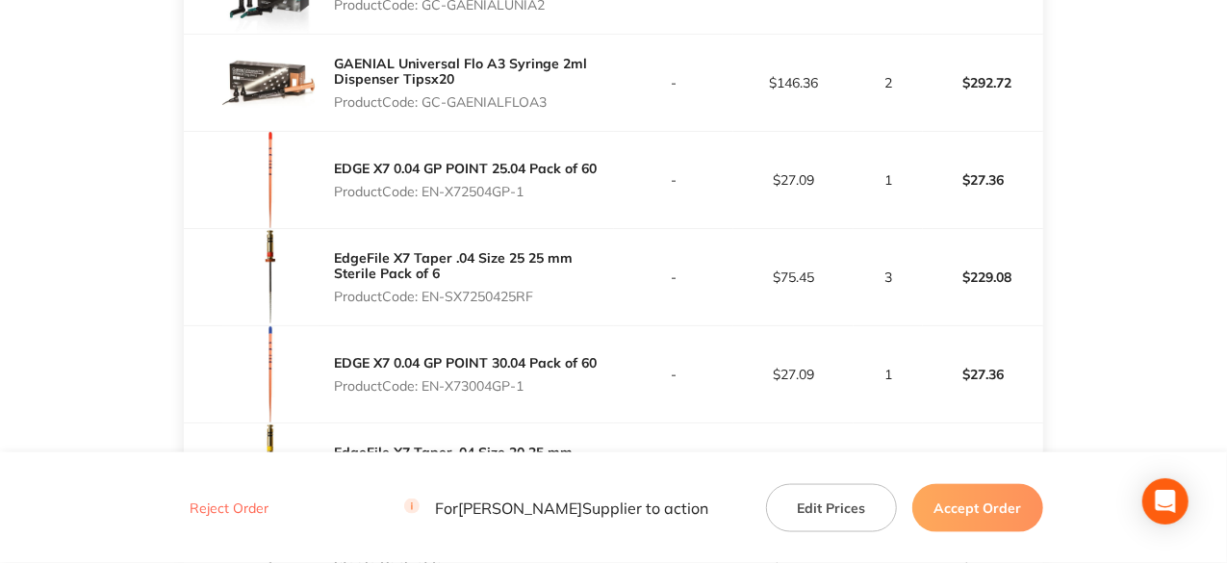
copy p "EN-SX7250425RF"
drag, startPoint x: 527, startPoint y: 384, endPoint x: 425, endPoint y: 388, distance: 101.1
click at [425, 388] on p "Product Code: EN-X73004GP-1" at bounding box center [465, 385] width 263 height 15
copy p "EN-X73004GP-1"
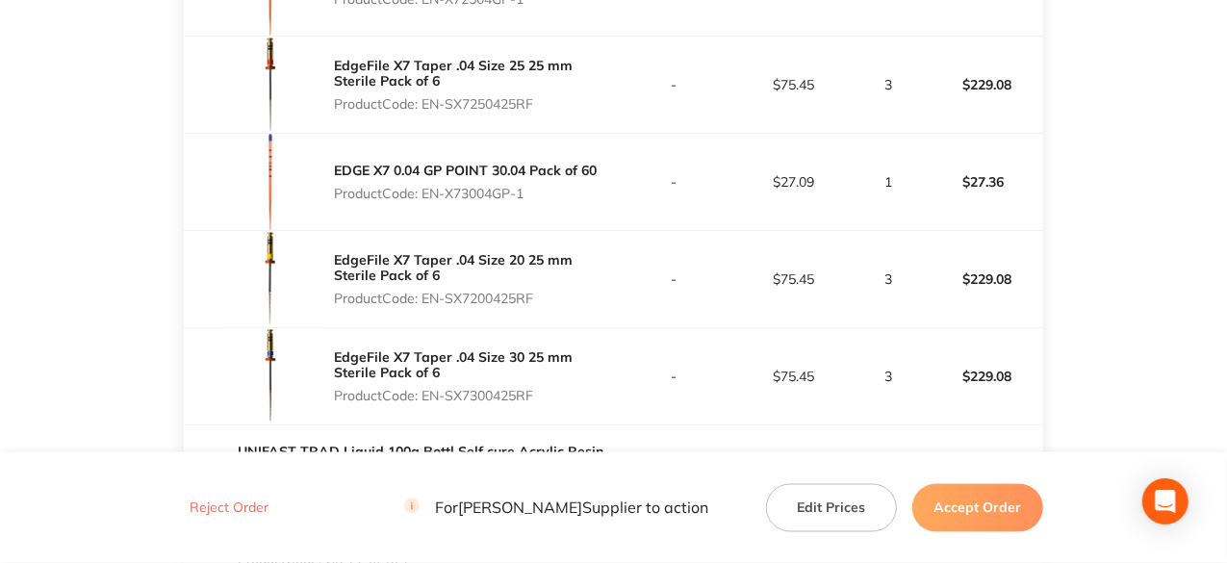
scroll to position [1540, 0]
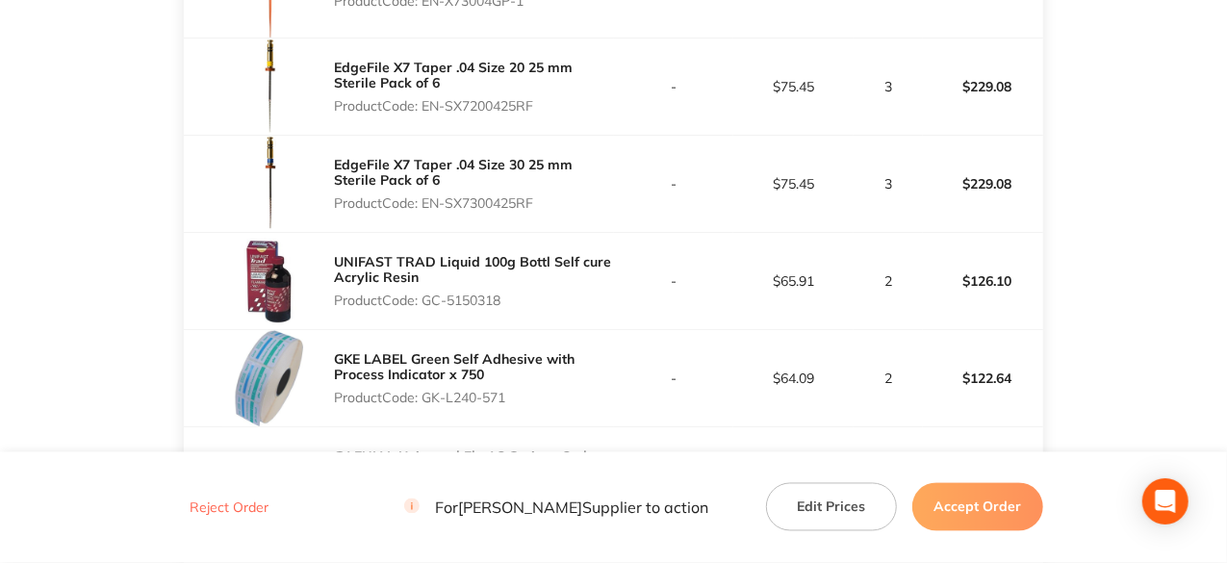
drag, startPoint x: 538, startPoint y: 100, endPoint x: 425, endPoint y: 107, distance: 112.8
click at [425, 107] on p "Product Code: EN-SX7200425RF" at bounding box center [473, 105] width 279 height 15
drag, startPoint x: 539, startPoint y: 195, endPoint x: 425, endPoint y: 201, distance: 113.7
click at [425, 201] on p "Product Code: EN-SX7300425RF" at bounding box center [473, 202] width 279 height 15
drag, startPoint x: 502, startPoint y: 296, endPoint x: 425, endPoint y: 301, distance: 77.2
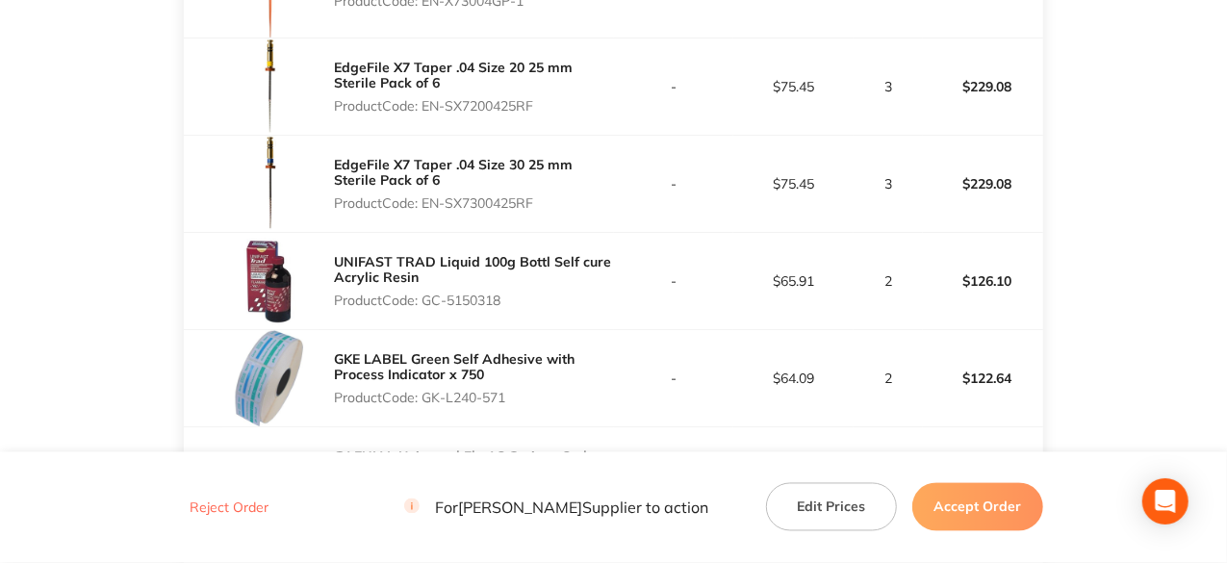
click at [425, 301] on p "Product Code: GC-5150318" at bounding box center [473, 300] width 279 height 15
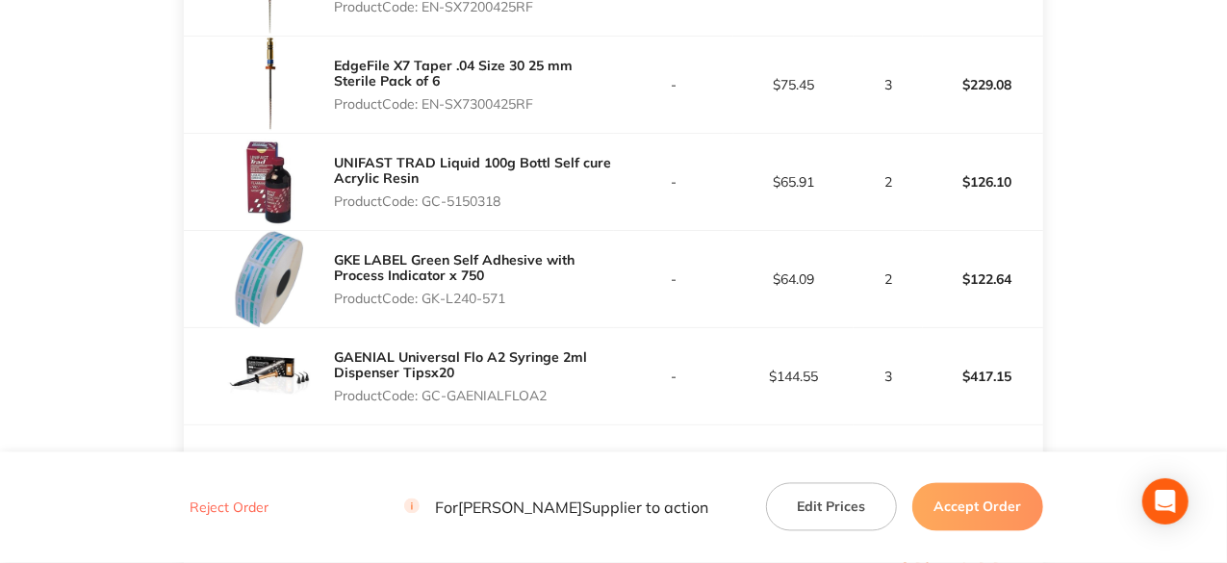
scroll to position [1733, 0]
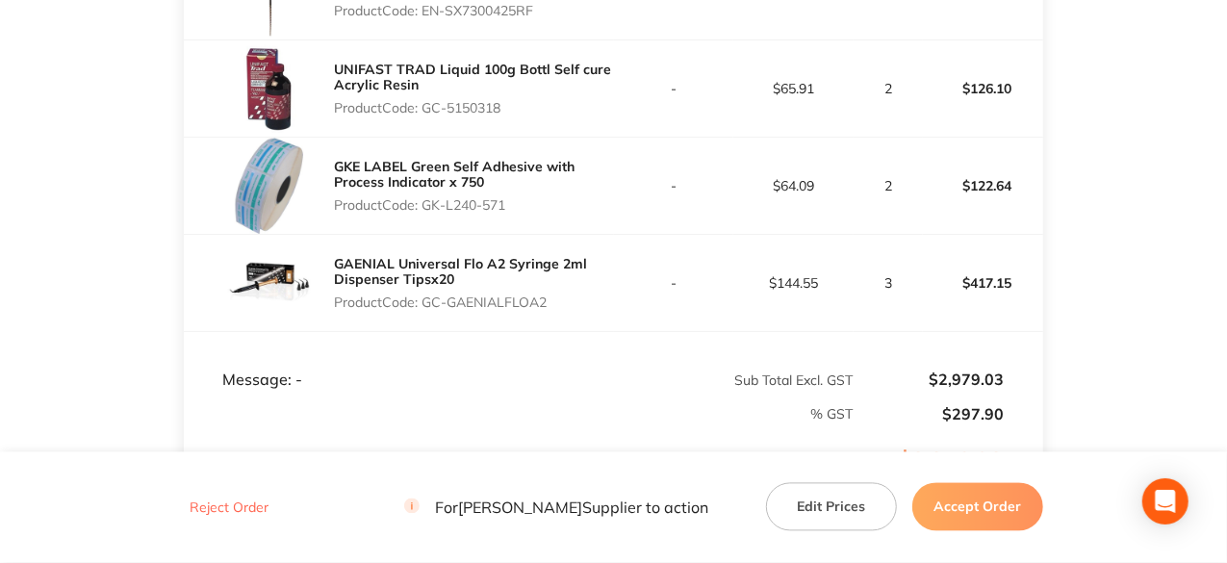
drag, startPoint x: 510, startPoint y: 201, endPoint x: 426, endPoint y: 203, distance: 83.8
click at [426, 203] on p "Product Code: GK-L240-571" at bounding box center [473, 204] width 279 height 15
drag, startPoint x: 553, startPoint y: 301, endPoint x: 427, endPoint y: 301, distance: 125.1
click at [427, 301] on p "Product Code: GC-GAENIALFLOA2" at bounding box center [473, 302] width 279 height 15
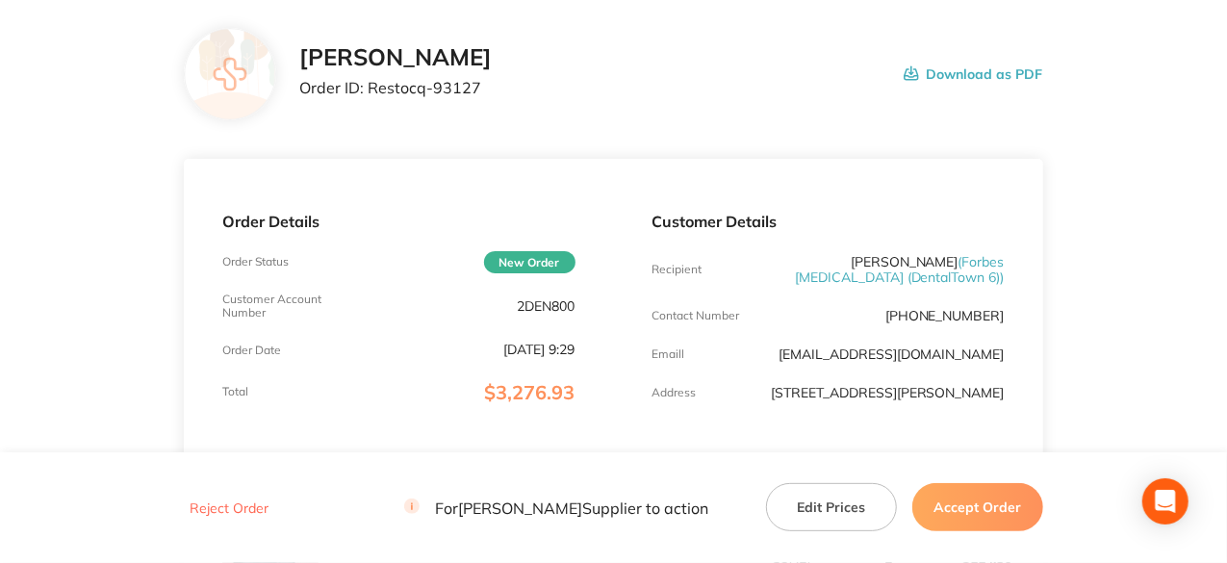
scroll to position [0, 0]
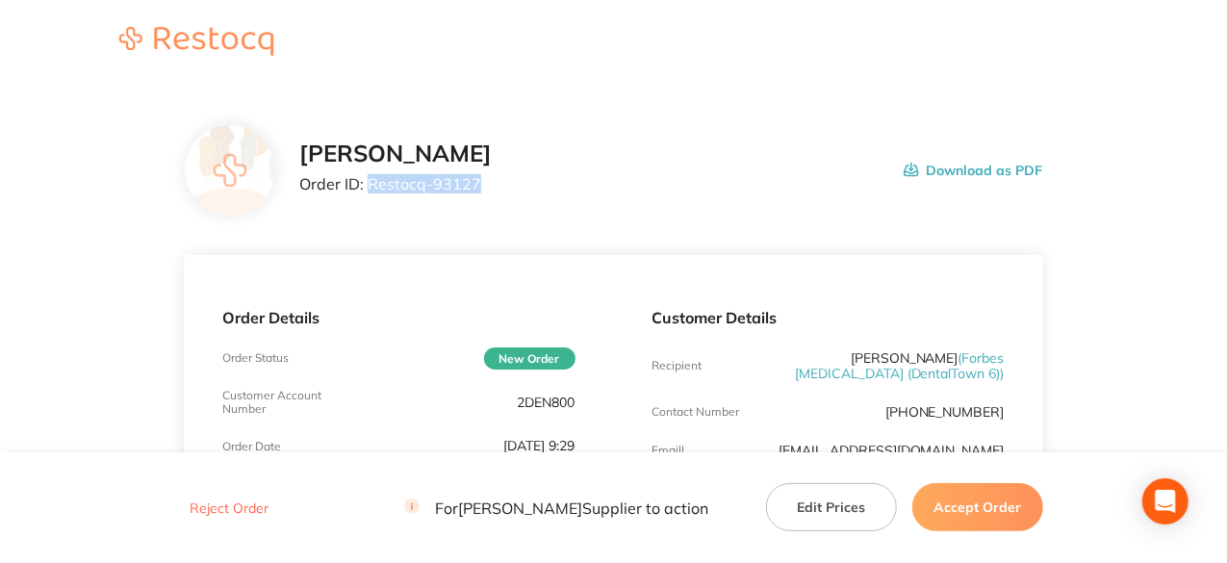
drag, startPoint x: 476, startPoint y: 181, endPoint x: 368, endPoint y: 181, distance: 107.8
click at [368, 181] on p "Order ID: Restocq- 93127" at bounding box center [395, 183] width 193 height 17
click at [974, 503] on button "Accept Order" at bounding box center [978, 507] width 131 height 48
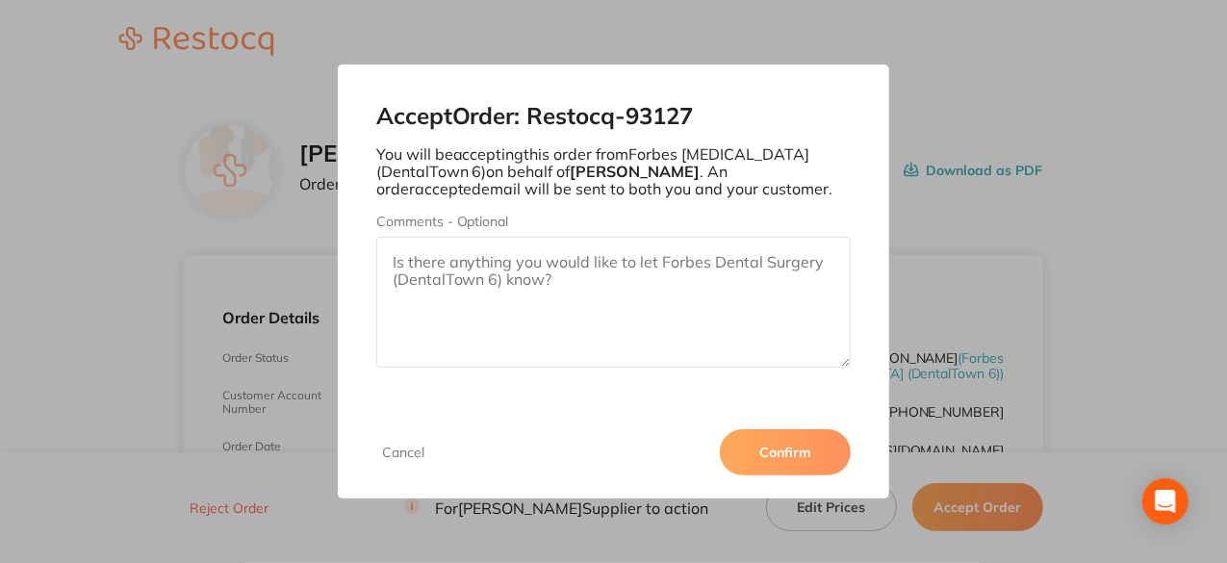
click at [801, 459] on button "Confirm" at bounding box center [785, 452] width 131 height 46
